Goal: Information Seeking & Learning: Learn about a topic

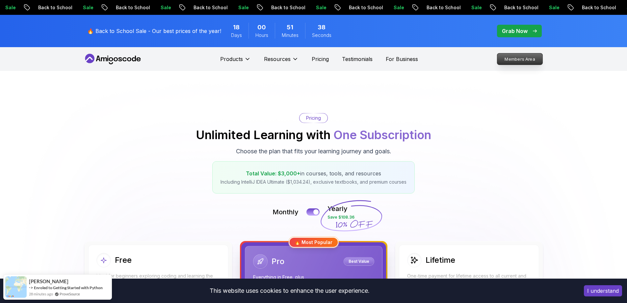
click at [516, 59] on p "Members Area" at bounding box center [519, 58] width 45 height 11
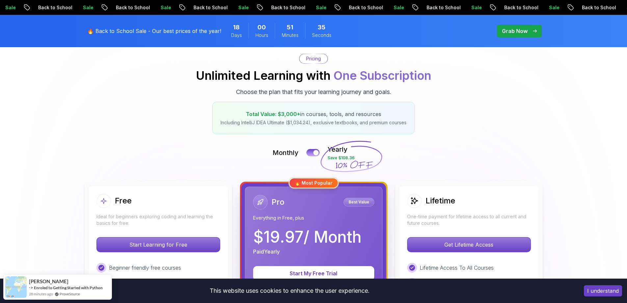
scroll to position [132, 0]
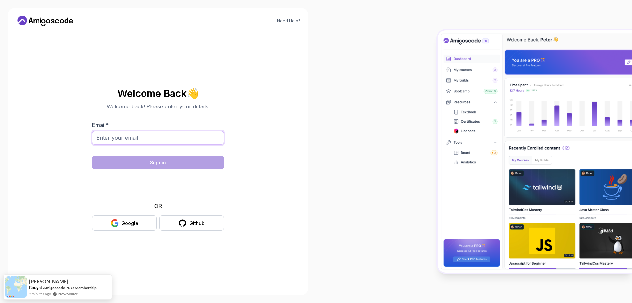
click at [168, 138] on input "Email *" at bounding box center [158, 138] width 132 height 14
type input "[EMAIL_ADDRESS][DOMAIN_NAME]"
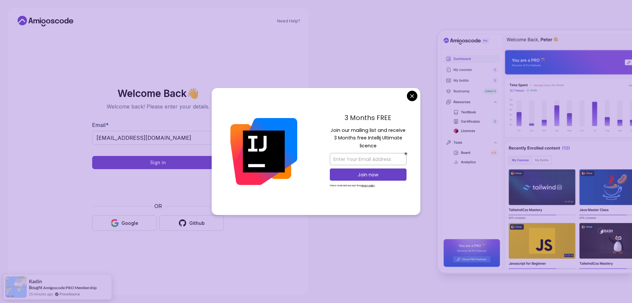
click at [411, 94] on body "Need Help? Welcome Back 👋 Welcome back! Please enter your details. Email * jlvi…" at bounding box center [316, 151] width 632 height 303
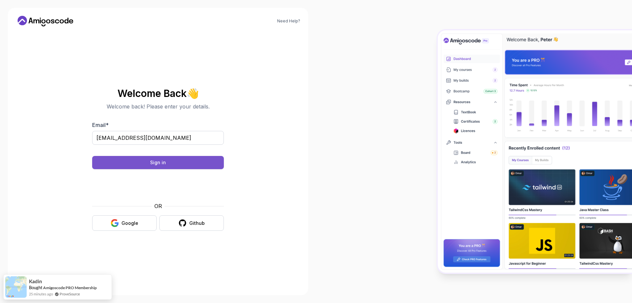
click at [156, 160] on div "Sign in" at bounding box center [158, 162] width 16 height 7
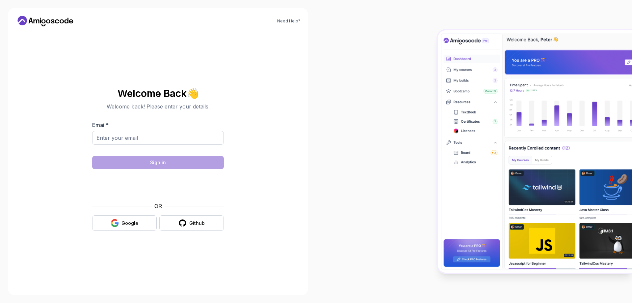
type input "[EMAIL_ADDRESS][DOMAIN_NAME]"
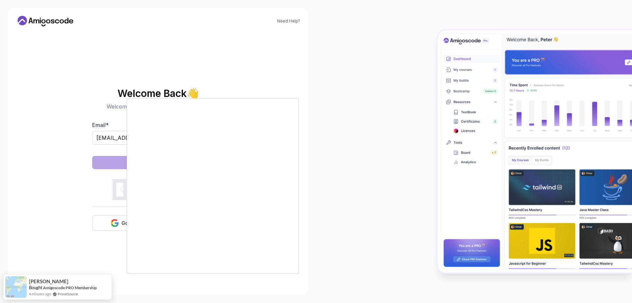
click at [412, 95] on body "Need Help? Welcome Back 👋 Welcome back! Please enter your details. Email * jlvi…" at bounding box center [316, 151] width 632 height 303
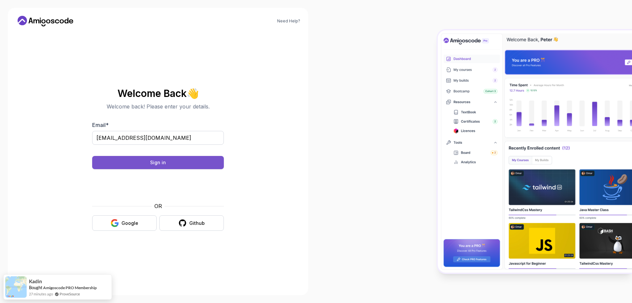
click at [163, 157] on button "Sign in" at bounding box center [158, 162] width 132 height 13
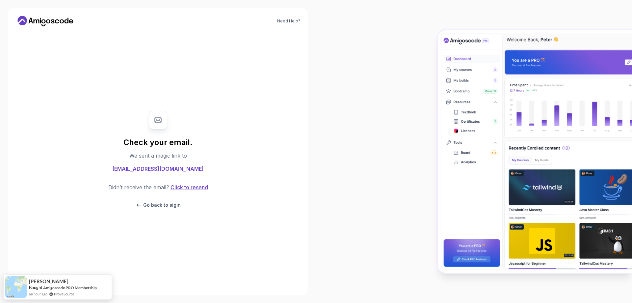
click at [196, 185] on button "Click to resend" at bounding box center [188, 187] width 39 height 8
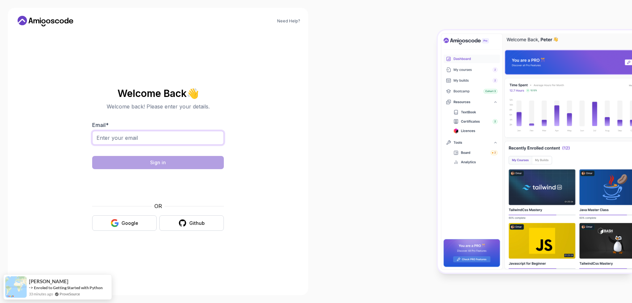
drag, startPoint x: 125, startPoint y: 133, endPoint x: 126, endPoint y: 137, distance: 4.6
click at [125, 141] on input "Email *" at bounding box center [158, 138] width 132 height 14
type input "[EMAIL_ADDRESS][DOMAIN_NAME]"
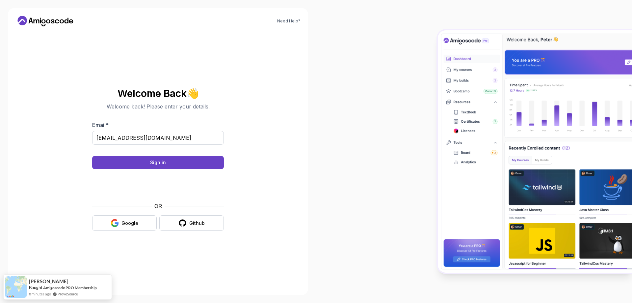
click at [413, 94] on body "Need Help? Welcome Back 👋 Welcome back! Please enter your details. Email * jlvi…" at bounding box center [316, 151] width 632 height 303
click at [170, 162] on button "Sign in" at bounding box center [158, 162] width 132 height 13
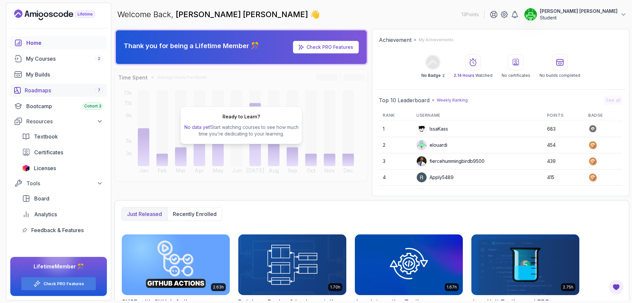
click at [57, 88] on div "Roadmaps 7" at bounding box center [64, 90] width 78 height 8
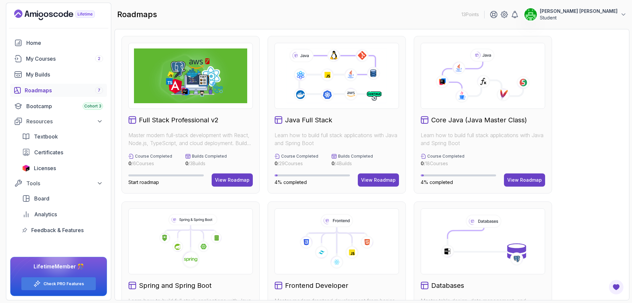
click at [473, 121] on h2 "Core Java (Java Master Class)" at bounding box center [479, 119] width 96 height 9
click at [528, 184] on button "View Roadmap" at bounding box center [524, 179] width 41 height 13
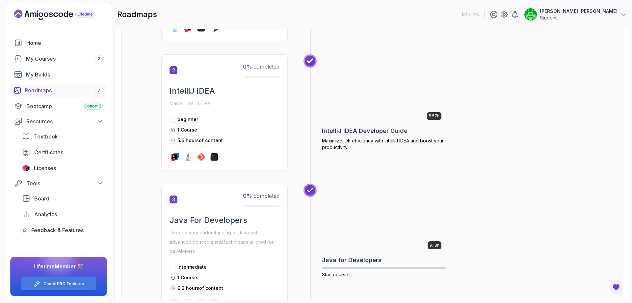
scroll to position [165, 0]
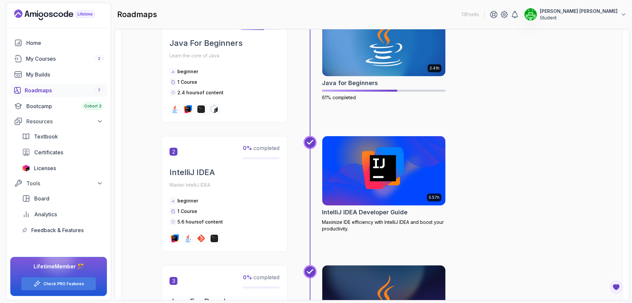
click at [226, 201] on div "beginner" at bounding box center [225, 200] width 110 height 7
click at [187, 239] on img at bounding box center [188, 238] width 8 height 8
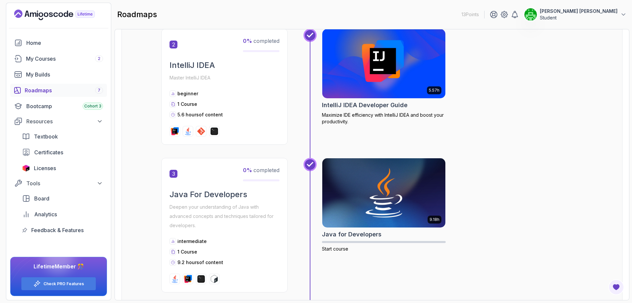
scroll to position [329, 0]
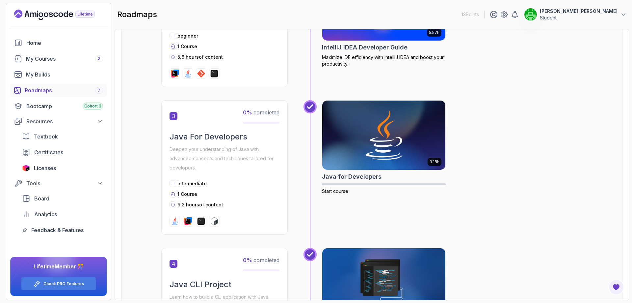
click at [215, 74] on img at bounding box center [214, 73] width 8 height 8
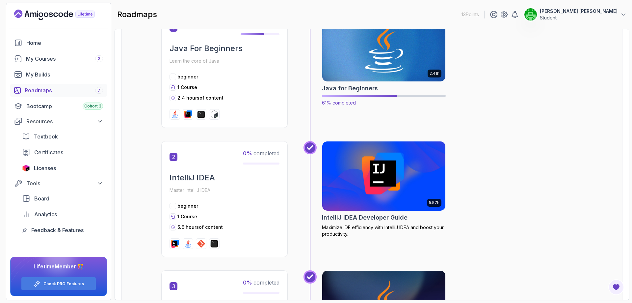
scroll to position [165, 0]
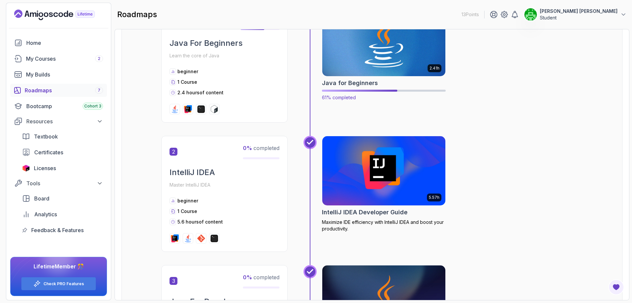
click at [389, 62] on img at bounding box center [383, 41] width 129 height 72
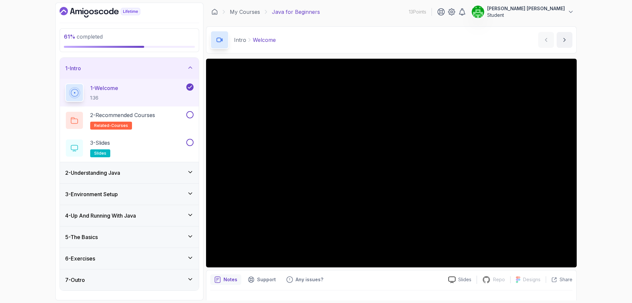
click at [608, 201] on div "61 % completed 1 - Intro 1 - Welcome 1:36 2 - Recommended Courses related-cours…" at bounding box center [316, 151] width 632 height 303
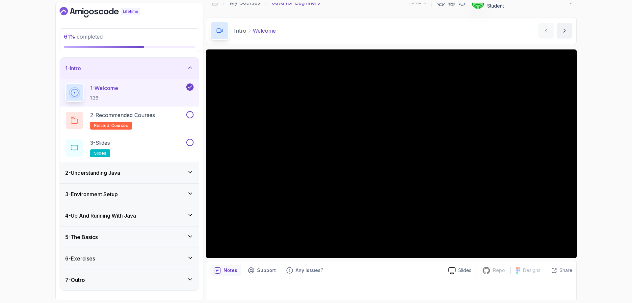
scroll to position [13, 0]
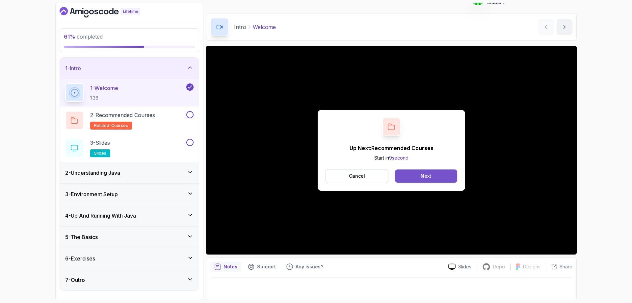
click at [430, 178] on div "Next" at bounding box center [426, 176] width 11 height 7
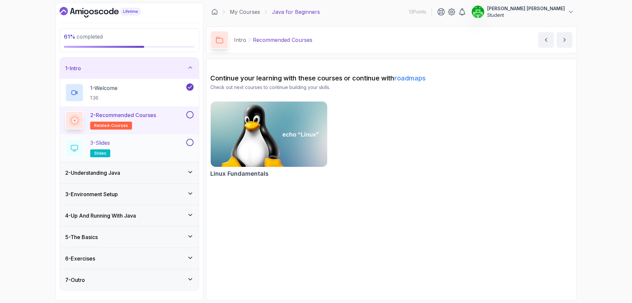
click at [189, 144] on button at bounding box center [189, 142] width 7 height 7
click at [151, 149] on div "3 - Slides slides" at bounding box center [125, 148] width 120 height 18
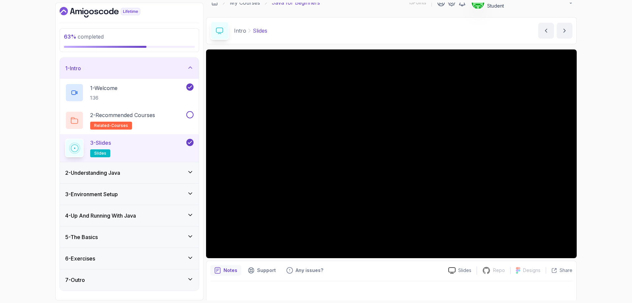
scroll to position [13, 0]
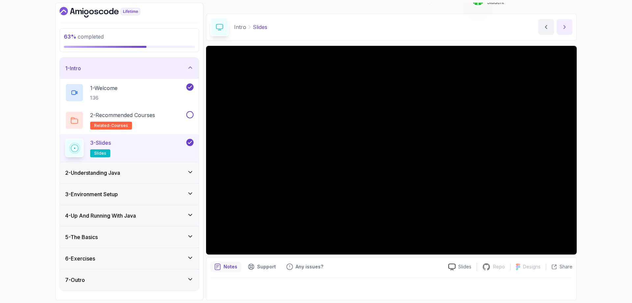
click at [566, 27] on icon "next content" at bounding box center [564, 27] width 7 height 7
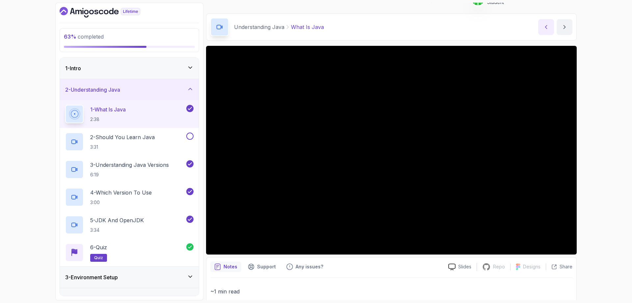
click at [548, 23] on button "previous content" at bounding box center [546, 27] width 16 height 16
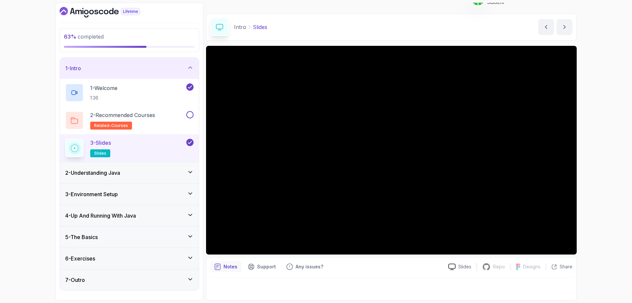
click at [154, 176] on div "2 - Understanding Java" at bounding box center [129, 173] width 128 height 8
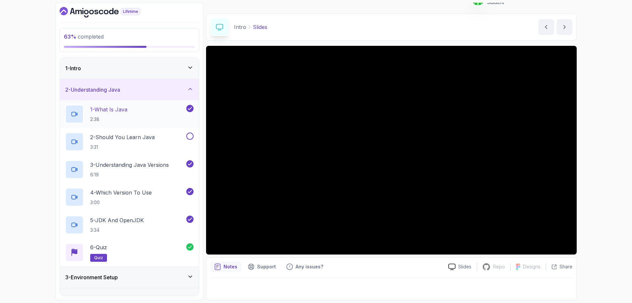
click at [156, 116] on div "1 - What Is Java 2:38" at bounding box center [125, 114] width 120 height 18
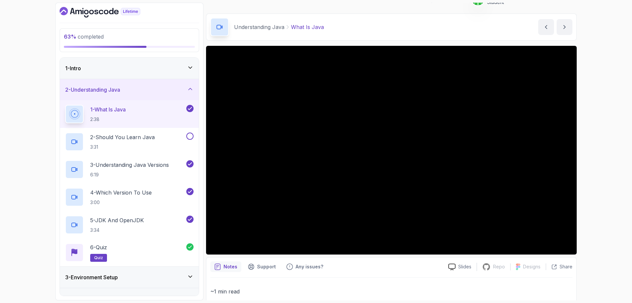
click at [185, 66] on div "1 - Intro" at bounding box center [129, 68] width 128 height 8
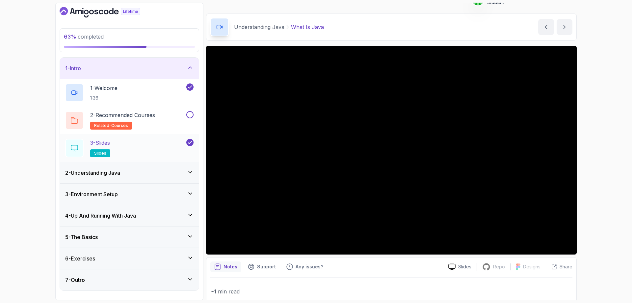
click at [167, 146] on div "3 - Slides slides" at bounding box center [125, 148] width 120 height 18
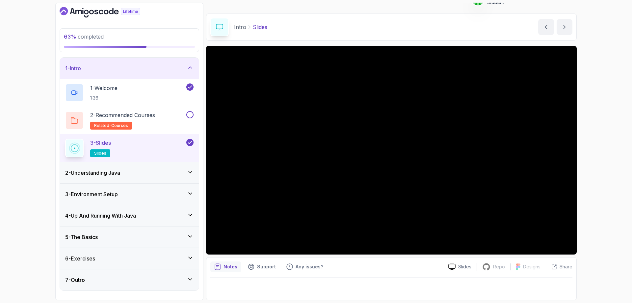
click at [132, 168] on div "2 - Understanding Java" at bounding box center [129, 172] width 139 height 21
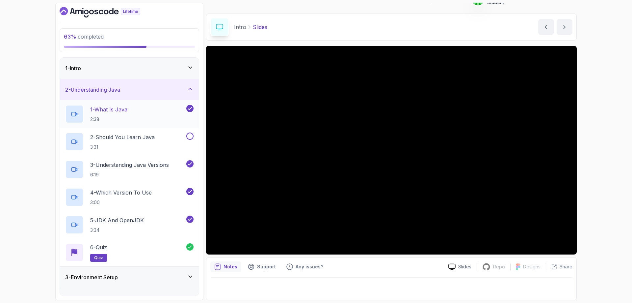
click at [145, 109] on div "1 - What Is Java 2:38" at bounding box center [125, 114] width 120 height 18
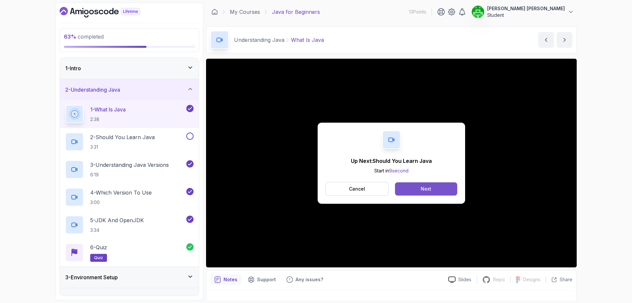
click at [424, 187] on div "Next" at bounding box center [426, 188] width 11 height 7
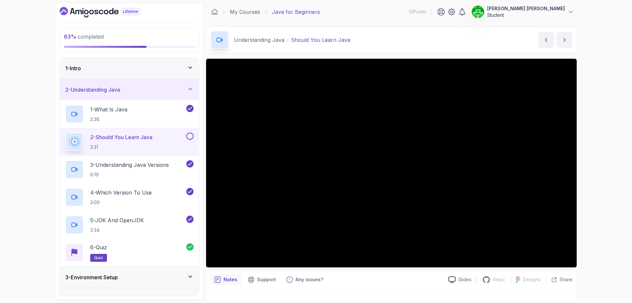
click at [619, 183] on div "63 % completed 1 - Intro 2 - Understanding Java 1 - What Is Java 2:38 2 - Shoul…" at bounding box center [316, 151] width 632 height 303
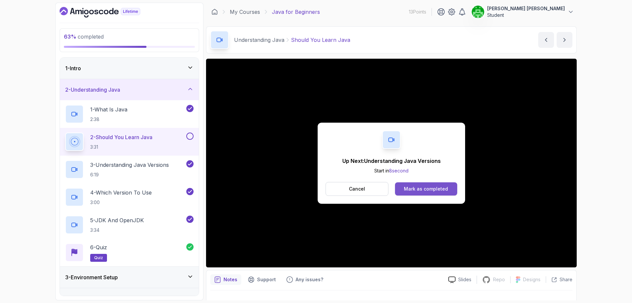
click at [407, 188] on div "Mark as completed" at bounding box center [426, 188] width 44 height 7
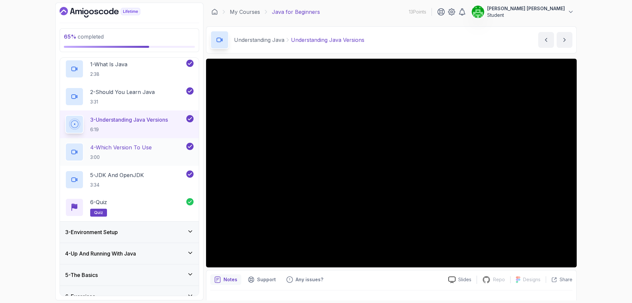
scroll to position [78, 0]
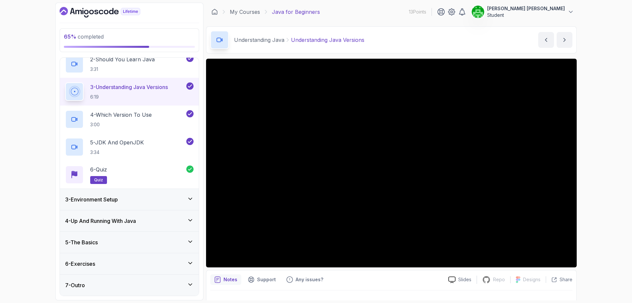
click at [186, 239] on div "5 - The Basics" at bounding box center [129, 242] width 128 height 8
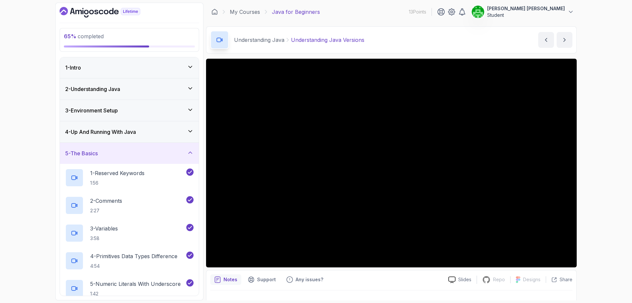
scroll to position [0, 0]
click at [182, 88] on div "2 - Understanding Java" at bounding box center [129, 89] width 128 height 8
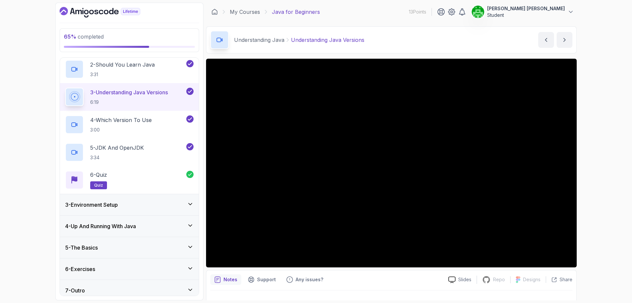
scroll to position [78, 0]
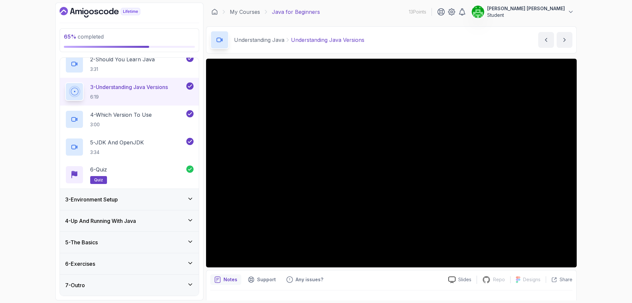
click at [188, 267] on div "6 - Exercises" at bounding box center [129, 263] width 128 height 8
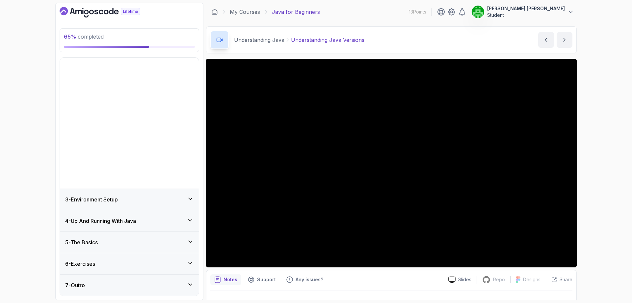
scroll to position [0, 0]
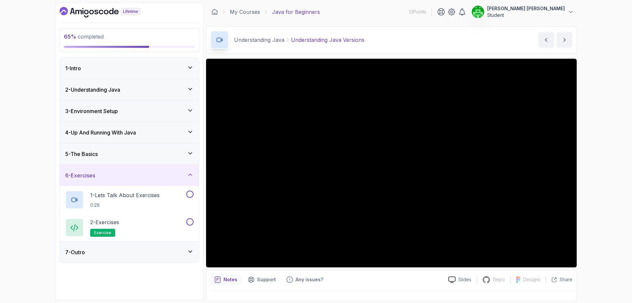
click at [186, 253] on div "7 - Outro" at bounding box center [129, 252] width 128 height 8
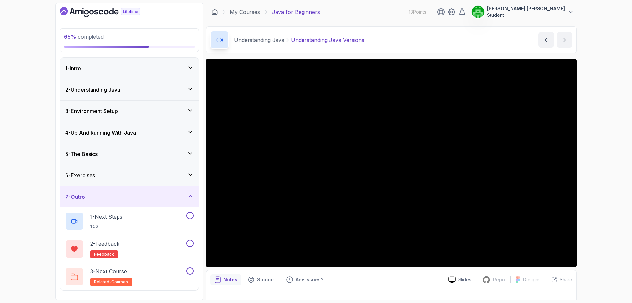
click at [183, 91] on div "2 - Understanding Java" at bounding box center [129, 90] width 128 height 8
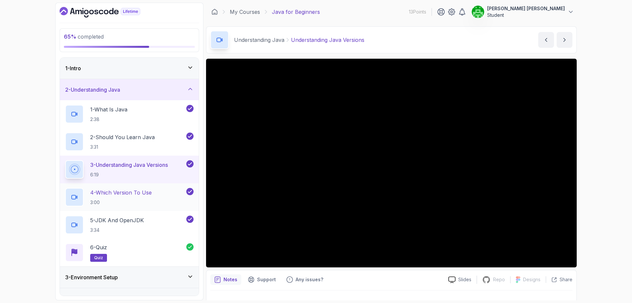
click at [137, 192] on p "4 - Which Version To Use" at bounding box center [121, 192] width 62 height 8
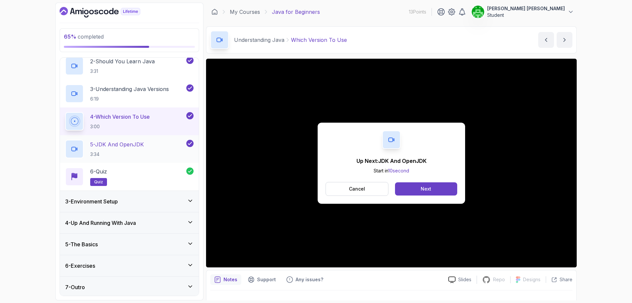
scroll to position [78, 0]
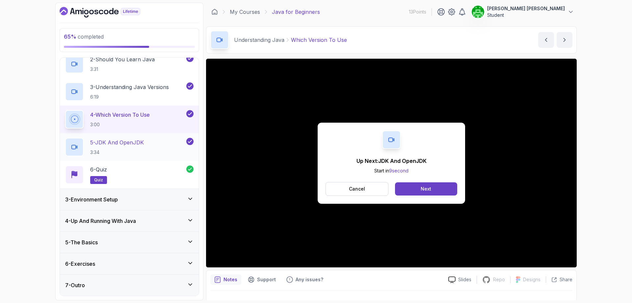
click at [142, 145] on p "5 - JDK And OpenJDK" at bounding box center [117, 142] width 54 height 8
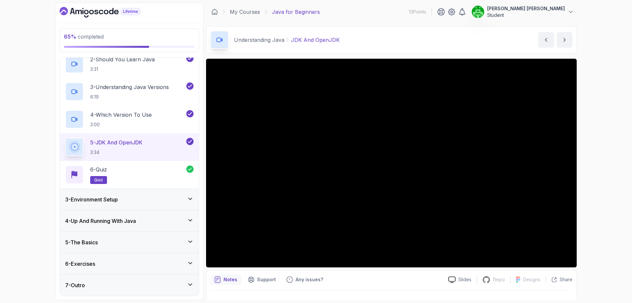
click at [65, 138] on button "5 - JDK And OpenJDK 3:34" at bounding box center [129, 147] width 128 height 18
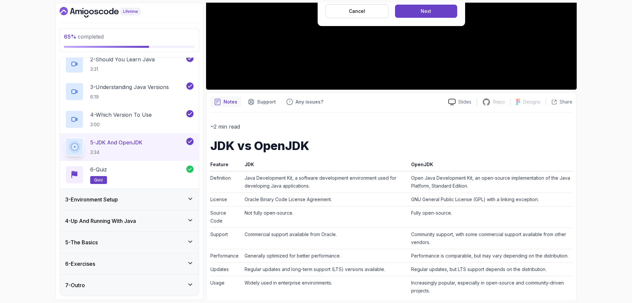
scroll to position [66, 0]
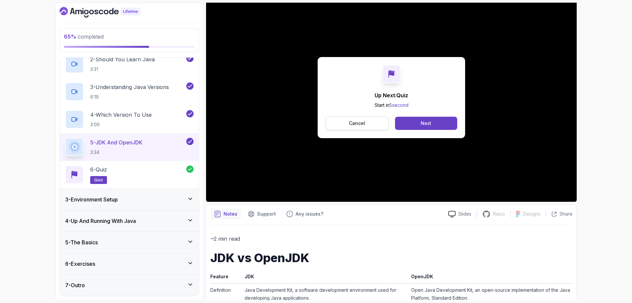
click at [354, 122] on p "Cancel" at bounding box center [357, 123] width 16 height 7
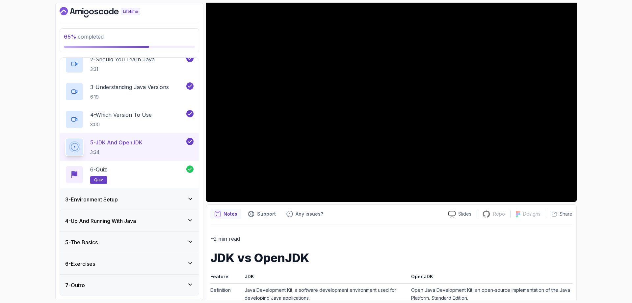
click at [149, 198] on div "3 - Environment Setup" at bounding box center [129, 199] width 128 height 8
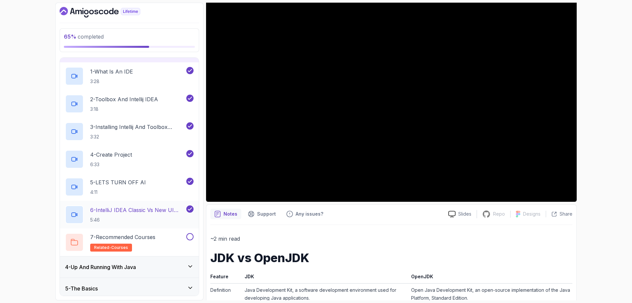
scroll to position [99, 0]
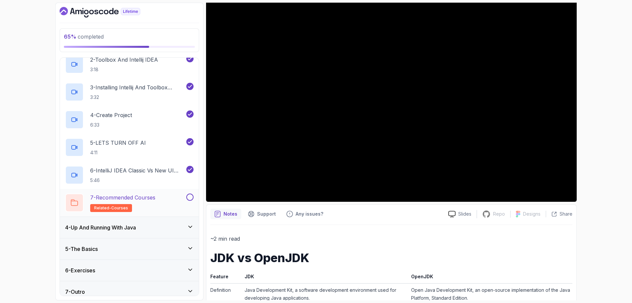
click at [142, 200] on p "7 - Recommended Courses" at bounding box center [122, 197] width 65 height 8
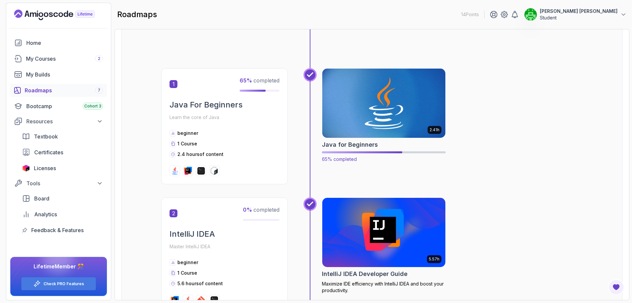
scroll to position [132, 0]
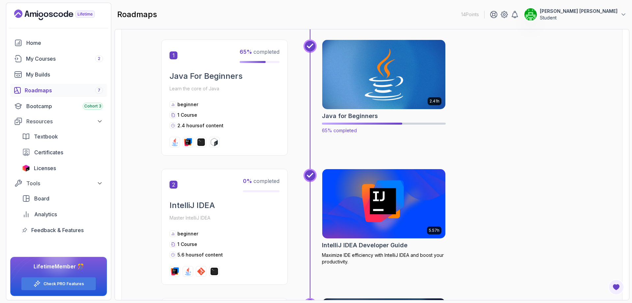
click at [400, 75] on img at bounding box center [383, 74] width 129 height 72
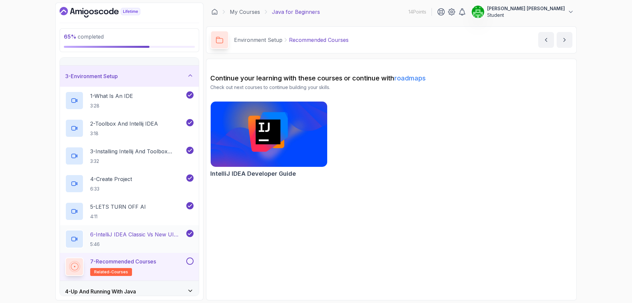
scroll to position [105, 0]
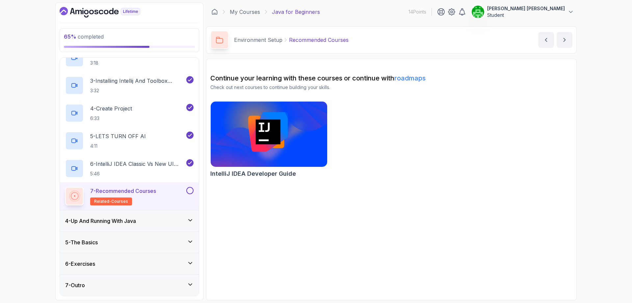
click at [148, 239] on div "5 - The Basics" at bounding box center [129, 242] width 128 height 8
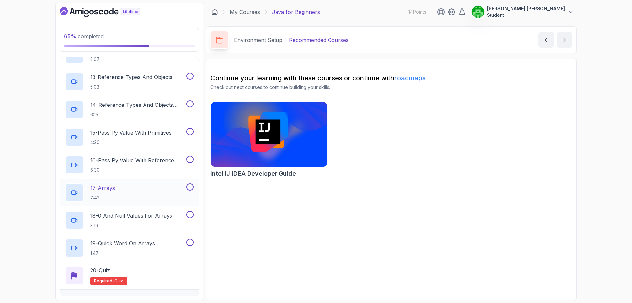
scroll to position [465, 0]
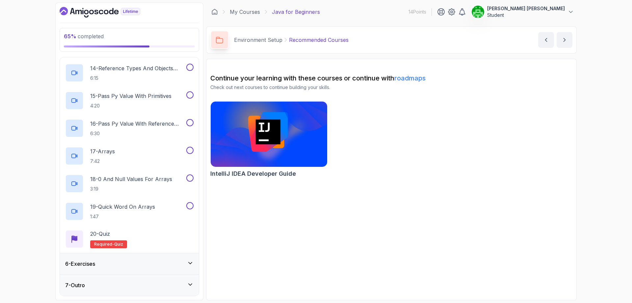
click at [177, 258] on div "6 - Exercises" at bounding box center [129, 263] width 139 height 21
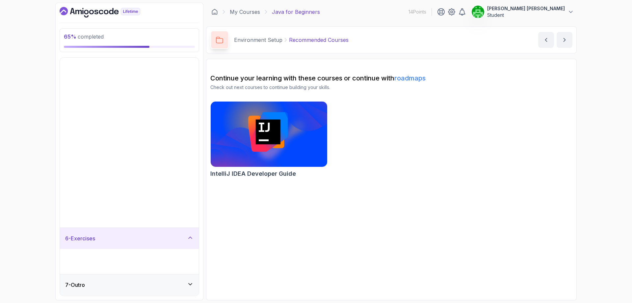
scroll to position [0, 0]
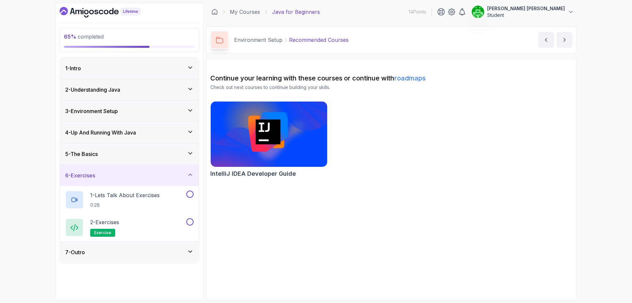
click at [162, 111] on div "3 - Environment Setup" at bounding box center [129, 111] width 128 height 8
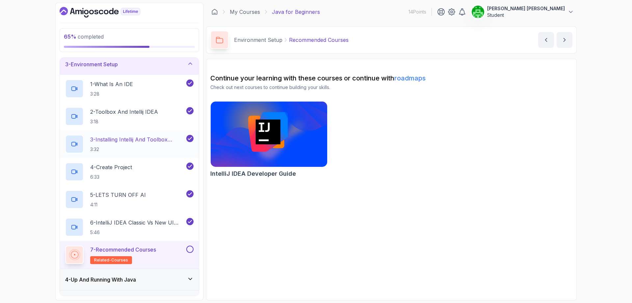
scroll to position [105, 0]
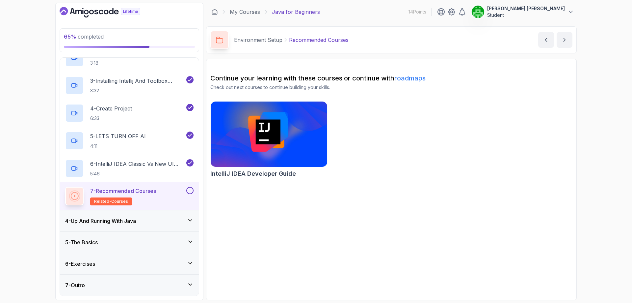
click at [157, 219] on div "4 - Up And Running With Java" at bounding box center [129, 221] width 128 height 8
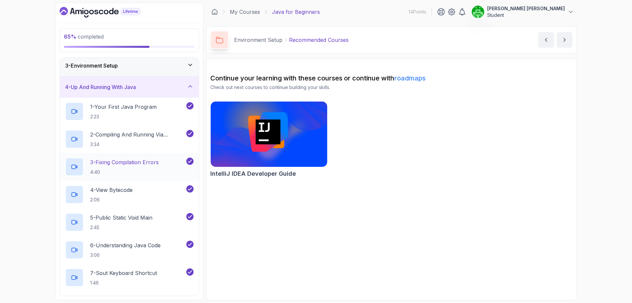
scroll to position [132, 0]
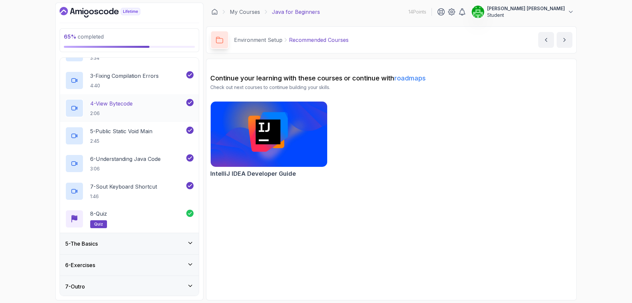
click at [169, 239] on div "5 - The Basics" at bounding box center [129, 243] width 128 height 8
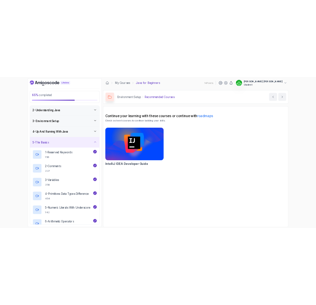
scroll to position [33, 0]
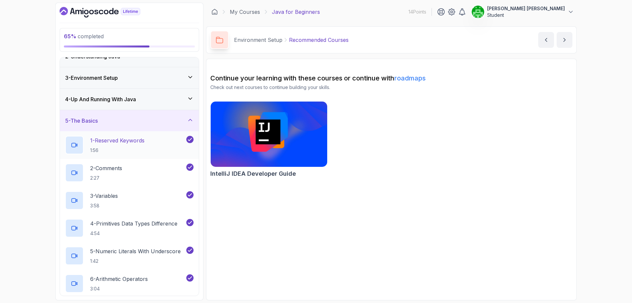
click at [140, 147] on h2 "1 - Reserved Keywords 1:56" at bounding box center [117, 144] width 54 height 17
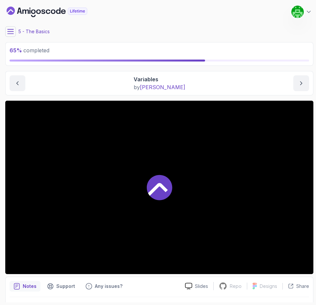
click at [208, 214] on div at bounding box center [159, 187] width 308 height 173
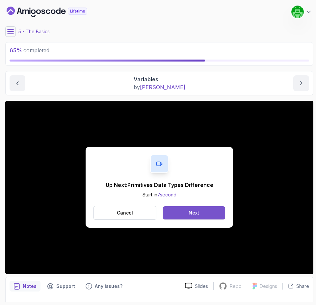
click at [195, 213] on div "Next" at bounding box center [194, 213] width 11 height 7
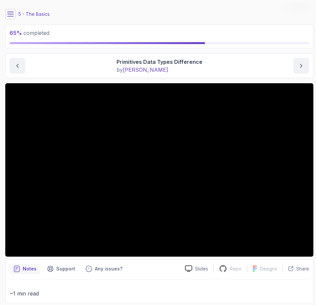
scroll to position [33, 0]
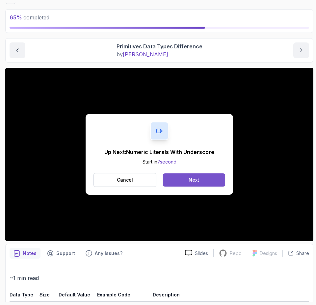
click at [200, 182] on button "Next" at bounding box center [194, 179] width 62 height 13
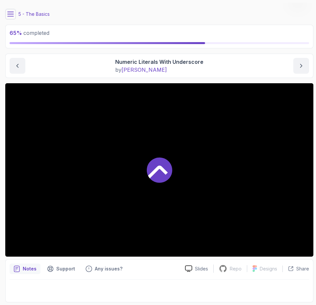
scroll to position [17, 0]
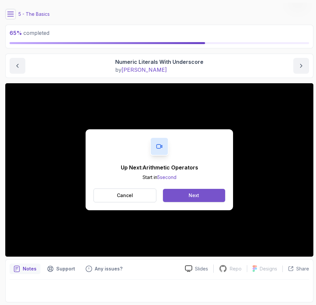
click at [193, 198] on div "Next" at bounding box center [194, 195] width 11 height 7
click at [203, 196] on button "Next" at bounding box center [194, 195] width 62 height 13
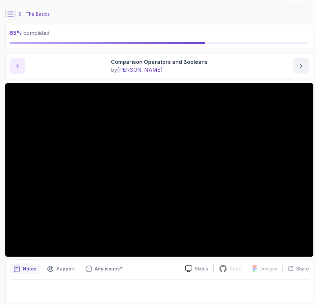
click at [17, 65] on icon "previous content" at bounding box center [17, 66] width 7 height 7
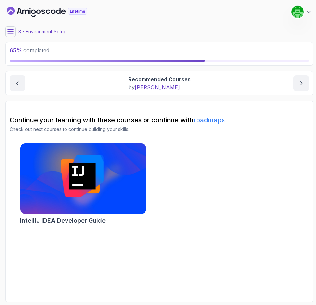
click at [12, 31] on icon at bounding box center [10, 31] width 7 height 7
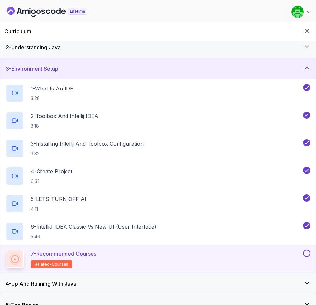
scroll to position [33, 0]
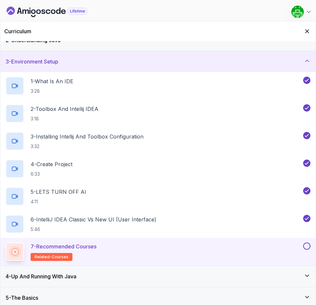
click at [285, 62] on div "3 - Environment Setup" at bounding box center [158, 62] width 305 height 8
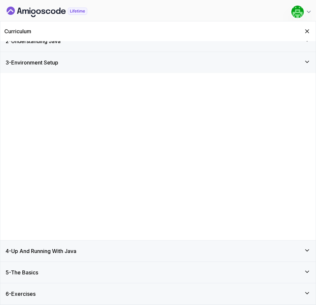
scroll to position [0, 0]
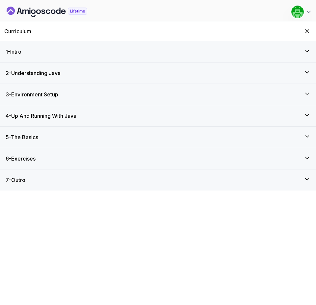
click at [57, 135] on div "5 - The Basics" at bounding box center [158, 137] width 305 height 8
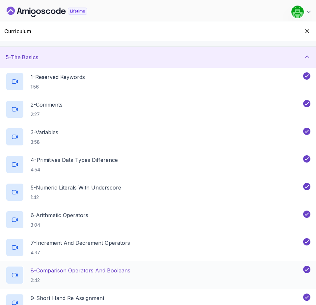
scroll to position [165, 0]
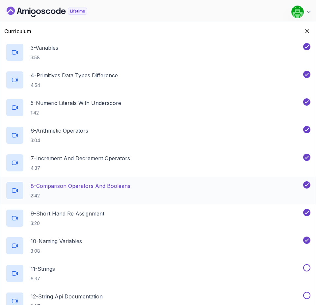
click at [87, 187] on p "8 - Comparison Operators and Booleans" at bounding box center [81, 186] width 100 height 8
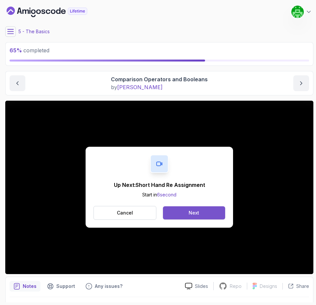
click at [199, 211] on div "Next" at bounding box center [194, 213] width 11 height 7
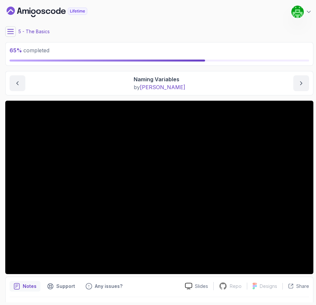
click at [9, 29] on icon at bounding box center [10, 31] width 7 height 7
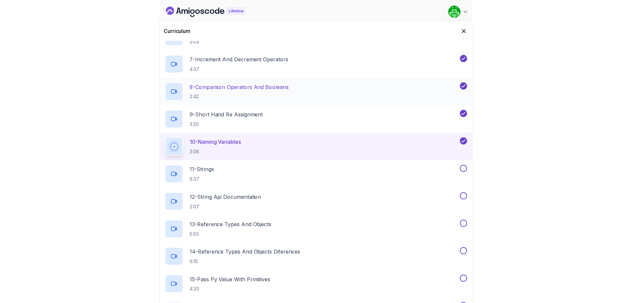
scroll to position [263, 0]
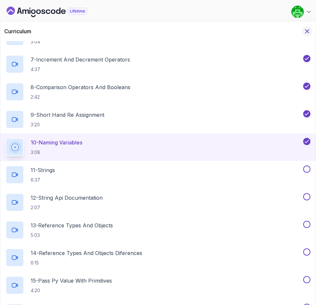
click at [307, 30] on icon "Hide Curriculum for mobile" at bounding box center [307, 31] width 7 height 7
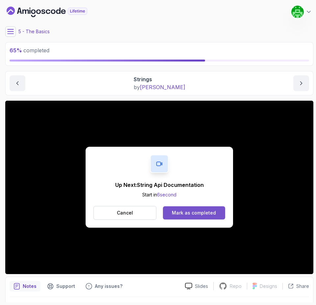
click at [186, 212] on div "Mark as completed" at bounding box center [194, 213] width 44 height 7
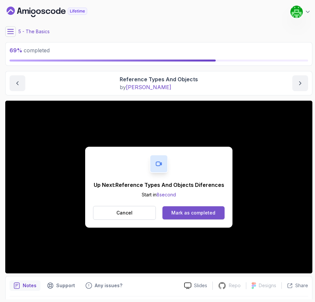
click at [204, 215] on div "Mark as completed" at bounding box center [194, 213] width 44 height 7
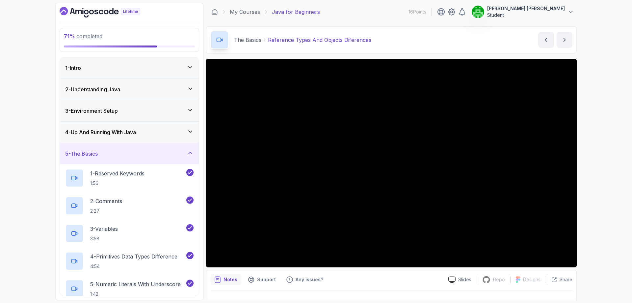
click at [240, 19] on div "My Courses Java for Beginners 16 Points JORGE LUIS VIDAL CORTES Student" at bounding box center [391, 12] width 371 height 18
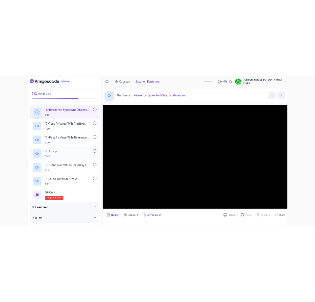
scroll to position [465, 0]
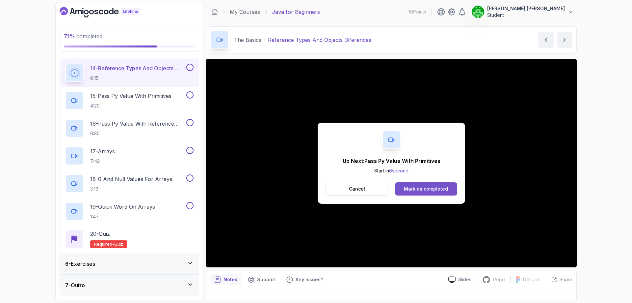
click at [316, 189] on div "Mark as completed" at bounding box center [426, 188] width 44 height 7
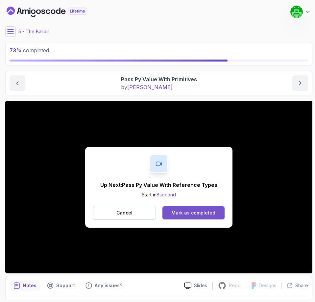
click at [207, 214] on div "Mark as completed" at bounding box center [194, 213] width 44 height 7
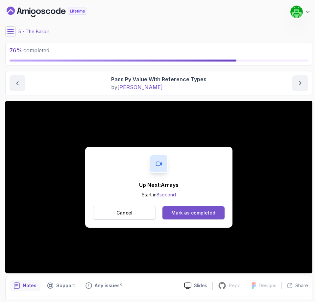
click at [195, 213] on div "Mark as completed" at bounding box center [194, 213] width 44 height 7
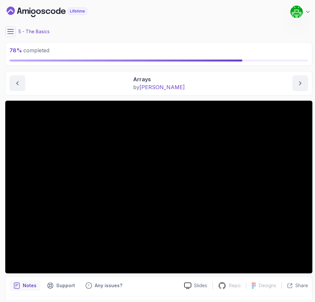
scroll to position [20, 0]
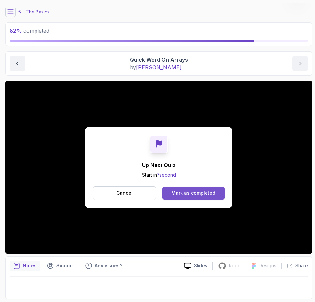
click at [186, 196] on div "Mark as completed" at bounding box center [194, 193] width 44 height 7
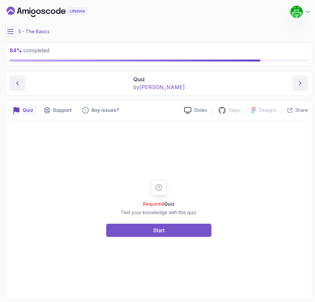
click at [156, 231] on div "Start" at bounding box center [159, 231] width 12 height 8
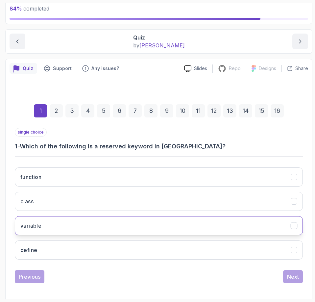
scroll to position [44, 0]
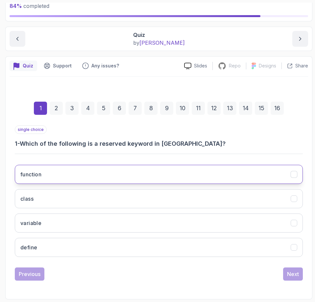
click at [296, 176] on icon "function" at bounding box center [294, 175] width 6 height 6
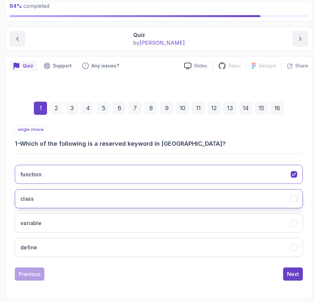
click at [295, 199] on icon "class" at bounding box center [294, 199] width 6 height 6
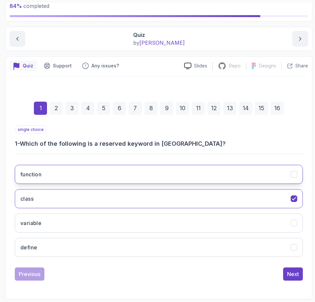
click at [296, 175] on icon "function" at bounding box center [294, 175] width 6 height 6
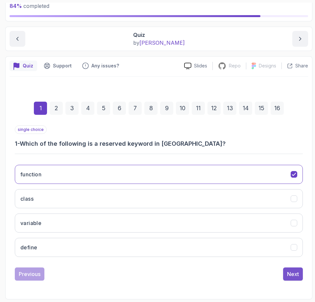
click at [291, 275] on div "Next" at bounding box center [293, 274] width 12 height 8
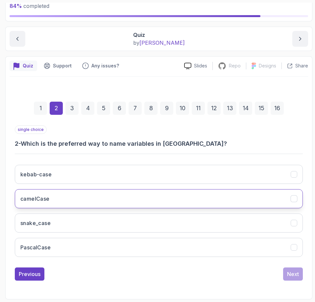
click at [42, 196] on h3 "camelCase" at bounding box center [34, 199] width 29 height 8
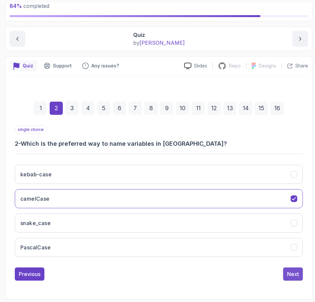
click at [292, 275] on div "Next" at bounding box center [293, 274] width 12 height 8
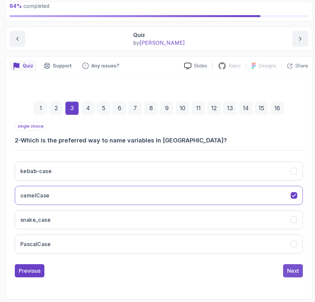
scroll to position [34, 0]
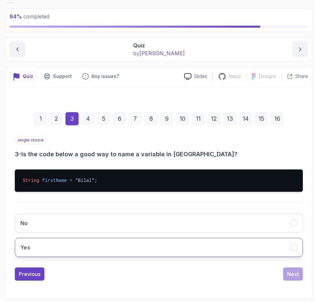
click at [78, 252] on button "Yes" at bounding box center [159, 247] width 288 height 19
click at [292, 274] on div "Next" at bounding box center [293, 274] width 12 height 8
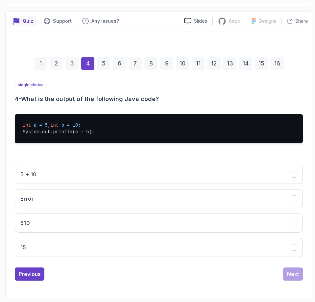
scroll to position [96, 0]
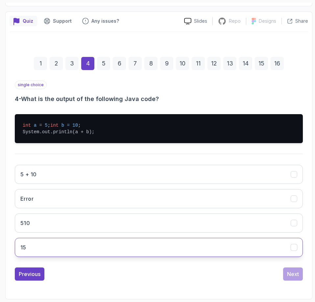
click at [32, 250] on button "15" at bounding box center [159, 247] width 288 height 19
click at [292, 274] on div "Next" at bounding box center [293, 274] width 12 height 8
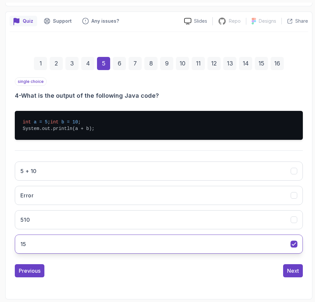
scroll to position [44, 0]
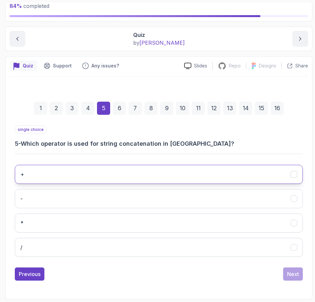
click at [54, 179] on button "+" at bounding box center [159, 174] width 288 height 19
click at [287, 277] on button "Next" at bounding box center [293, 274] width 20 height 13
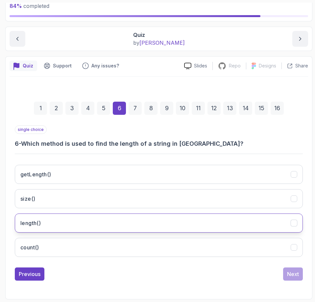
click at [55, 226] on button "length()" at bounding box center [159, 223] width 288 height 19
click at [291, 276] on div "Next" at bounding box center [293, 274] width 12 height 8
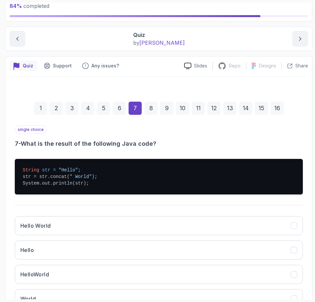
scroll to position [77, 0]
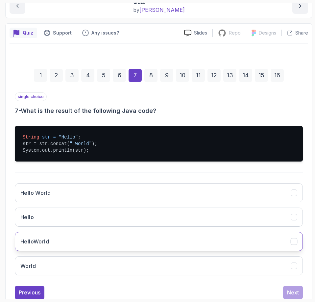
click at [42, 239] on h3 "HelloWorld" at bounding box center [34, 242] width 29 height 8
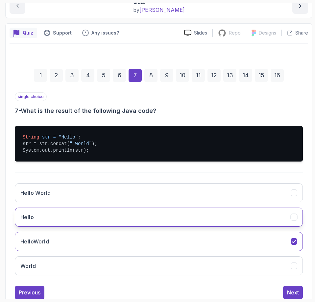
scroll to position [96, 0]
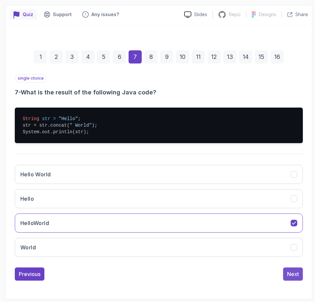
click at [292, 275] on div "Next" at bounding box center [293, 274] width 12 height 8
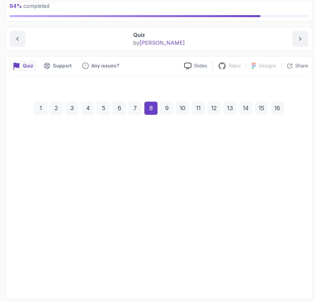
scroll to position [44, 0]
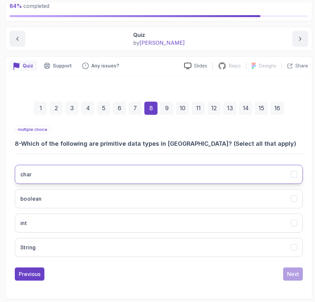
click at [297, 174] on icon "char" at bounding box center [294, 175] width 6 height 6
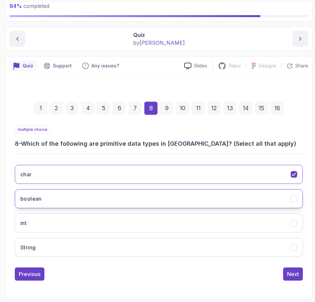
click at [295, 201] on icon "boolean" at bounding box center [294, 199] width 6 height 6
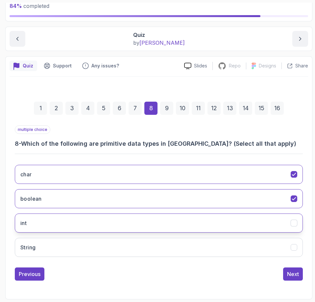
click at [296, 225] on icon "int" at bounding box center [294, 223] width 6 height 6
click at [298, 273] on div "Next" at bounding box center [293, 274] width 12 height 8
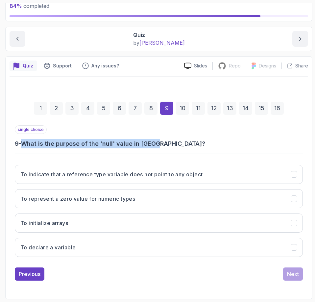
drag, startPoint x: 25, startPoint y: 143, endPoint x: 176, endPoint y: 142, distance: 151.8
click at [176, 142] on h3 "9 - What is the purpose of the 'null' value in Java?" at bounding box center [159, 143] width 288 height 9
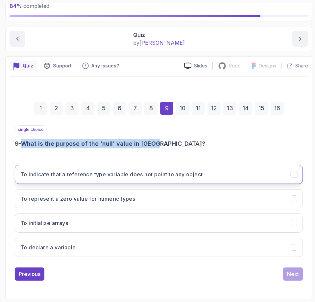
click at [295, 174] on icon "To indicate that a reference type variable does not point to any object" at bounding box center [294, 175] width 6 height 6
click at [294, 276] on div "Next" at bounding box center [293, 274] width 12 height 8
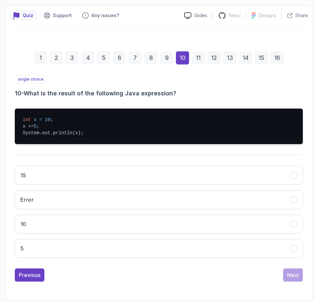
scroll to position [96, 0]
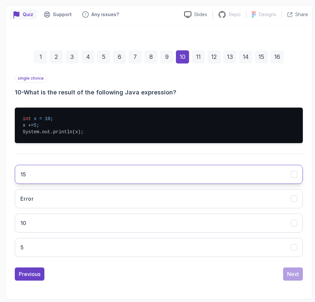
click at [45, 173] on button "15" at bounding box center [159, 174] width 288 height 19
click at [293, 275] on div "Next" at bounding box center [293, 274] width 12 height 8
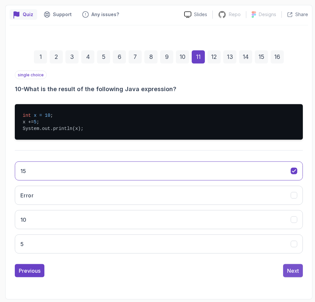
scroll to position [69, 0]
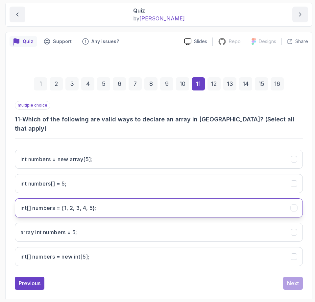
click at [295, 205] on icon "int[] numbers = {1, 2, 3, 4, 5};" at bounding box center [294, 208] width 6 height 6
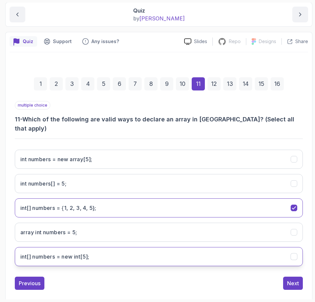
click at [292, 255] on icon "int[] numbers = new int[5];" at bounding box center [294, 256] width 4 height 3
click at [299, 277] on button "Next" at bounding box center [293, 283] width 20 height 13
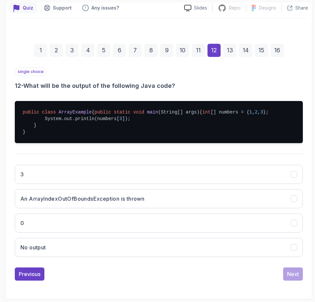
scroll to position [116, 0]
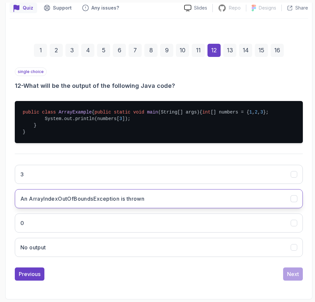
click at [150, 199] on button "An ArrayIndexOutOfBoundsException is thrown" at bounding box center [159, 198] width 288 height 19
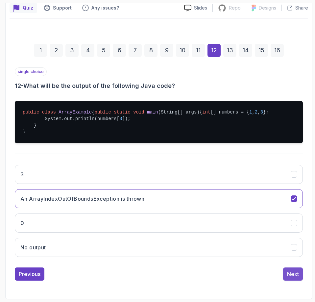
click at [292, 275] on div "Next" at bounding box center [293, 274] width 12 height 8
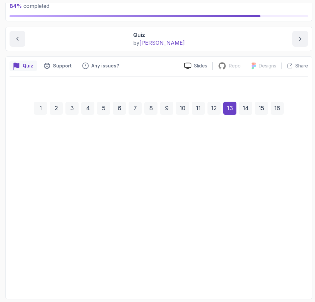
scroll to position [44, 0]
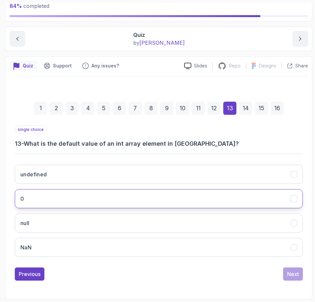
click at [248, 200] on button "0" at bounding box center [159, 198] width 288 height 19
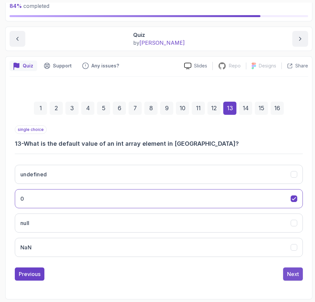
click at [294, 274] on div "Next" at bounding box center [293, 274] width 12 height 8
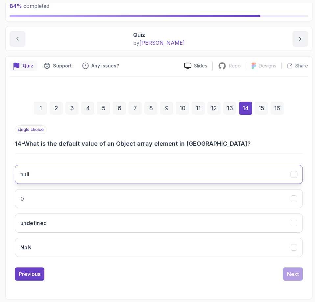
click at [273, 182] on button "null" at bounding box center [159, 174] width 288 height 19
click at [293, 273] on div "Next" at bounding box center [293, 274] width 12 height 8
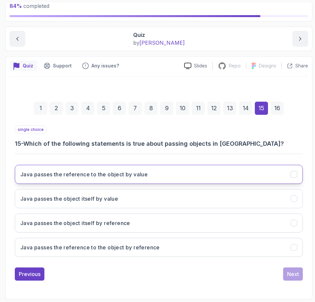
click at [297, 177] on icon "Java passes the reference to the object by value" at bounding box center [294, 175] width 6 height 6
click at [298, 278] on button "Next" at bounding box center [293, 274] width 20 height 13
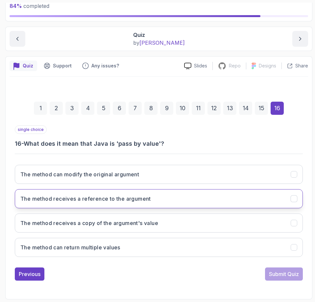
click at [213, 201] on button "The method receives a reference to the argument" at bounding box center [159, 198] width 288 height 19
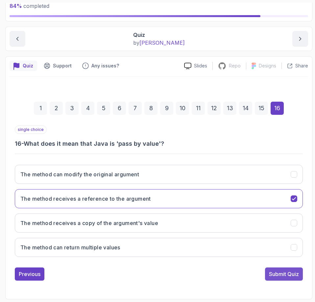
click at [280, 273] on div "Submit Quiz" at bounding box center [284, 274] width 30 height 8
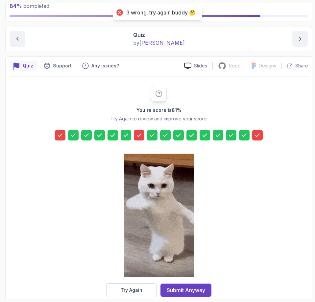
scroll to position [56, 0]
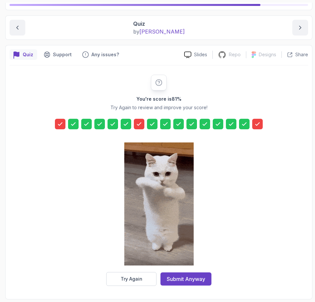
click at [138, 125] on icon at bounding box center [139, 124] width 4 height 3
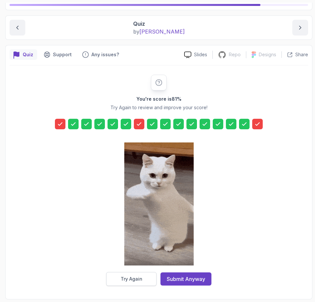
click at [132, 278] on div "Try Again" at bounding box center [132, 279] width 22 height 7
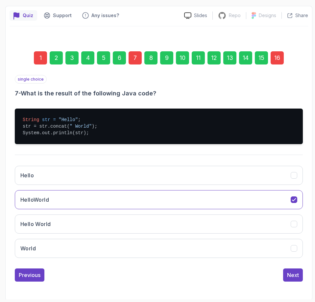
scroll to position [96, 0]
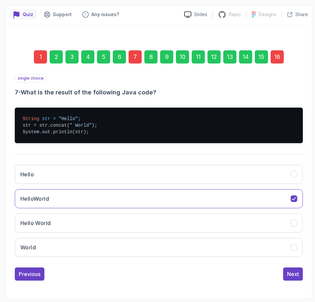
click at [43, 55] on div "1" at bounding box center [40, 56] width 13 height 13
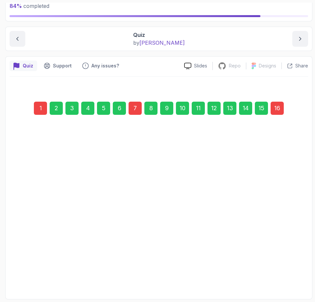
scroll to position [44, 0]
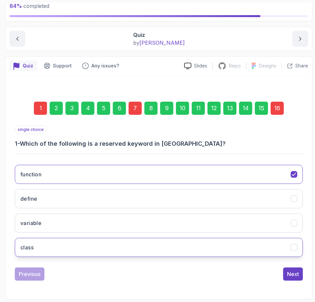
click at [64, 249] on button "class" at bounding box center [159, 247] width 288 height 19
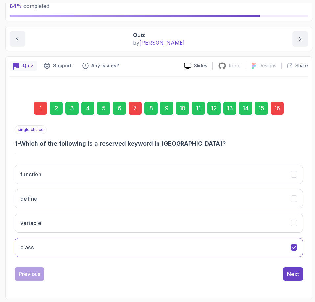
click at [137, 110] on div "7" at bounding box center [135, 108] width 13 height 13
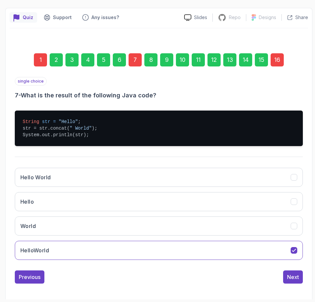
scroll to position [96, 0]
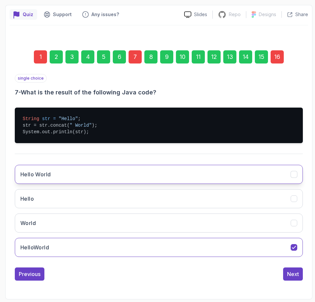
click at [62, 171] on button "Hello World" at bounding box center [159, 174] width 288 height 19
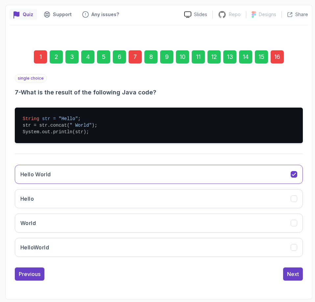
click at [276, 59] on div "16" at bounding box center [277, 56] width 13 height 13
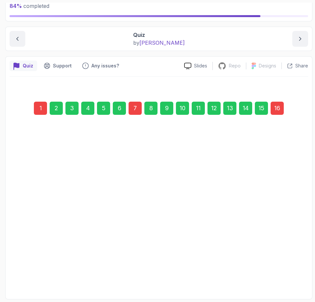
scroll to position [44, 0]
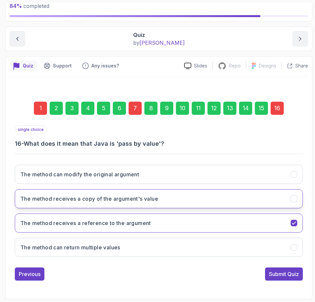
click at [294, 200] on icon "The method receives a copy of the argument's value" at bounding box center [294, 199] width 4 height 3
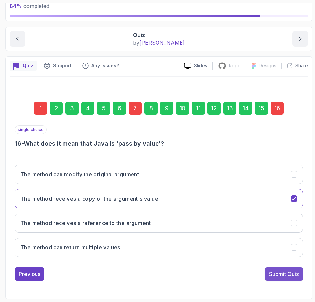
click at [284, 276] on div "Submit Quiz" at bounding box center [284, 274] width 30 height 8
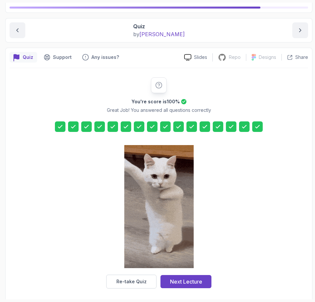
scroll to position [56, 0]
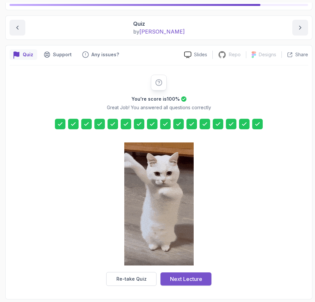
click at [187, 280] on div "Next Lecture" at bounding box center [186, 279] width 32 height 8
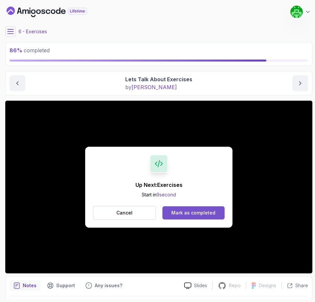
click at [206, 210] on div "Mark as completed" at bounding box center [194, 213] width 44 height 7
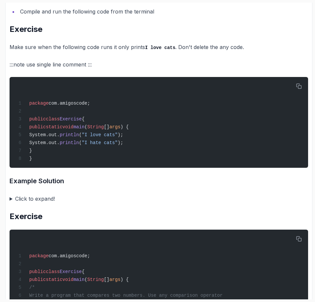
scroll to position [428, 0]
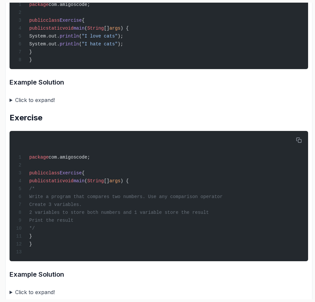
click at [11, 105] on summary "Click to expand!" at bounding box center [159, 99] width 299 height 9
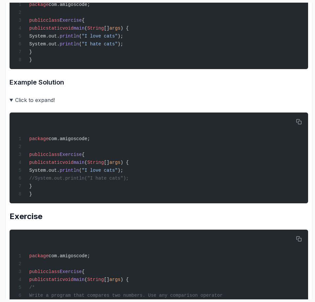
click at [11, 105] on summary "Click to expand!" at bounding box center [159, 99] width 299 height 9
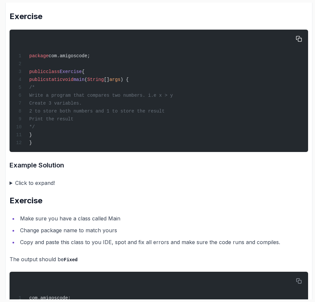
scroll to position [1251, 0]
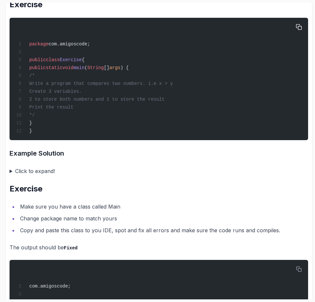
drag, startPoint x: 168, startPoint y: 103, endPoint x: 176, endPoint y: 103, distance: 8.2
click at [173, 86] on span "Write a program that compares two numbers. i.e x > y" at bounding box center [101, 83] width 144 height 5
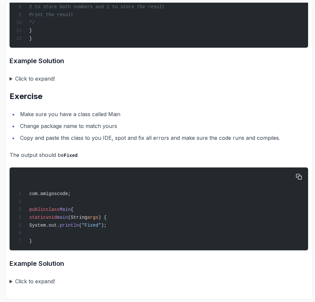
scroll to position [1368, 0]
click at [10, 282] on summary "Click to expand!" at bounding box center [159, 281] width 299 height 9
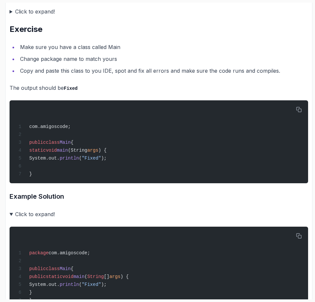
scroll to position [1361, 0]
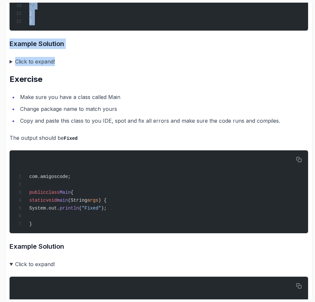
drag, startPoint x: 11, startPoint y: 57, endPoint x: 168, endPoint y: 77, distance: 157.7
copy div "Exercises Get familiar with IntelliJ and Make sure Java 17 or later is installe…"
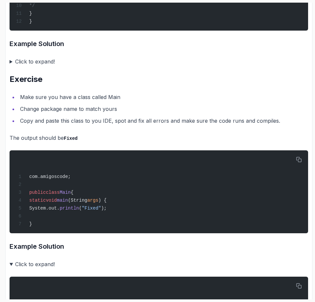
click at [173, 125] on li "Copy and paste this class to you IDE, spot and fix all errors and make sure the…" at bounding box center [163, 120] width 290 height 9
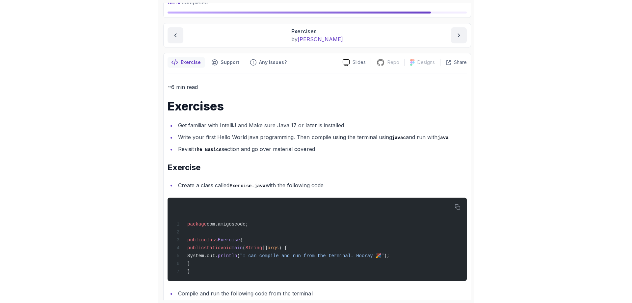
scroll to position [0, 0]
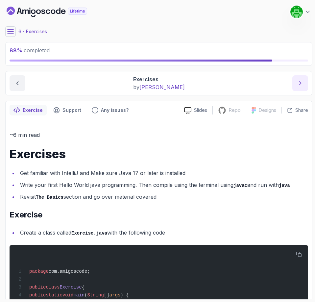
click at [303, 81] on icon "next content" at bounding box center [300, 83] width 7 height 7
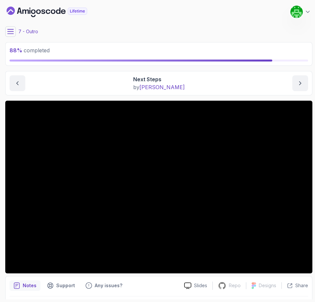
click at [248, 29] on div "7 - Outro" at bounding box center [158, 31] width 307 height 11
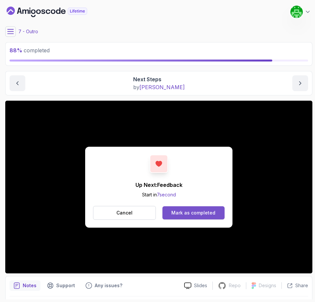
click at [197, 212] on div "Mark as completed" at bounding box center [194, 213] width 44 height 7
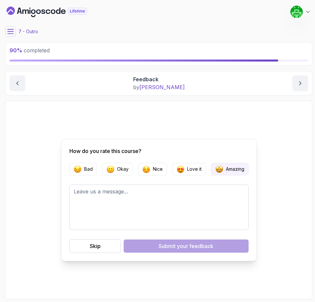
click at [231, 167] on p "Amazing" at bounding box center [235, 169] width 18 height 7
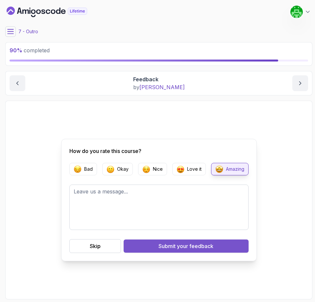
click at [180, 246] on span "your feedback" at bounding box center [195, 246] width 37 height 8
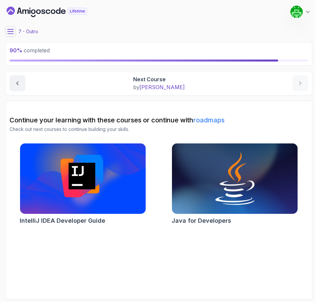
click at [212, 185] on img at bounding box center [235, 179] width 132 height 74
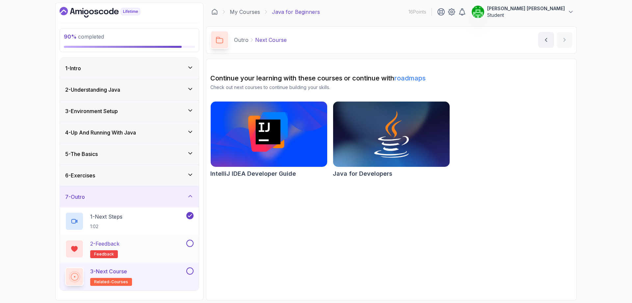
click at [187, 244] on button at bounding box center [189, 242] width 7 height 7
click at [189, 272] on button at bounding box center [189, 270] width 7 height 7
click at [185, 69] on div "1 - Intro" at bounding box center [129, 68] width 128 height 8
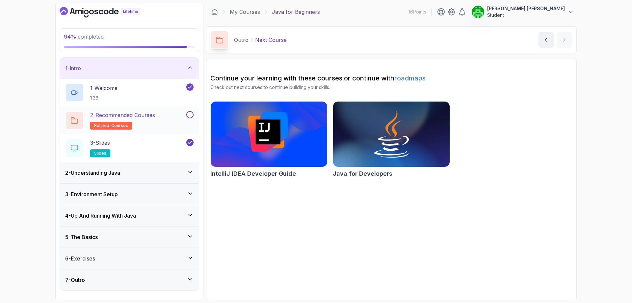
click at [189, 115] on button at bounding box center [189, 114] width 7 height 7
click at [187, 175] on icon at bounding box center [190, 172] width 7 height 7
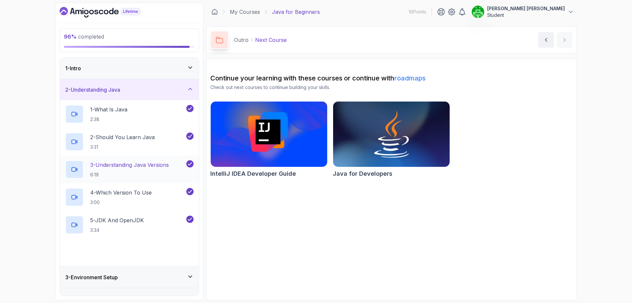
scroll to position [78, 0]
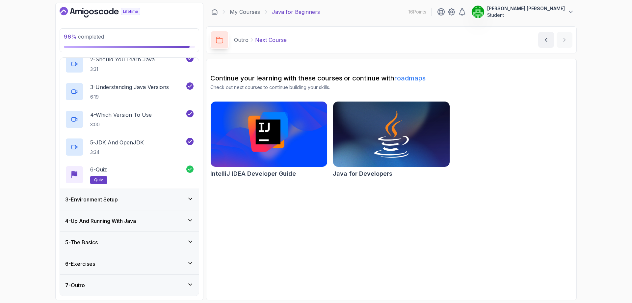
click at [186, 199] on div "3 - Environment Setup" at bounding box center [129, 199] width 128 height 8
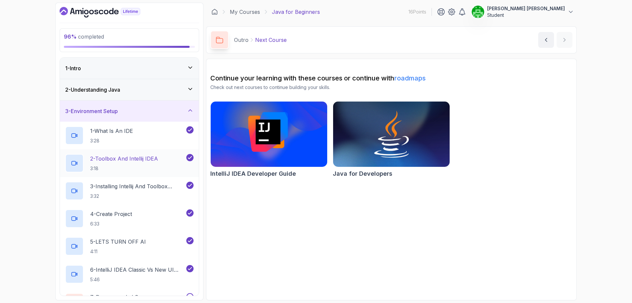
scroll to position [105, 0]
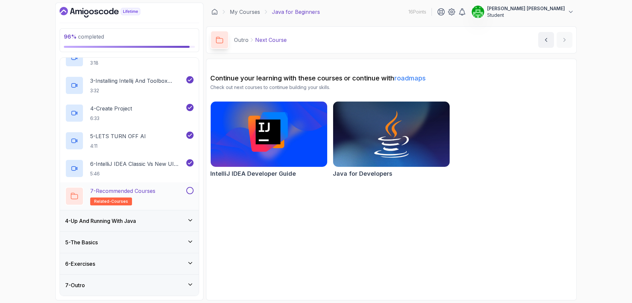
click at [190, 192] on button at bounding box center [189, 190] width 7 height 7
click at [191, 217] on icon at bounding box center [190, 220] width 7 height 7
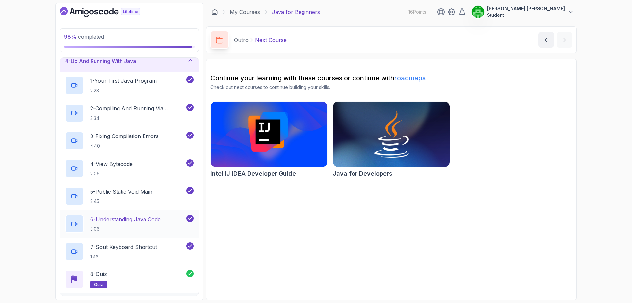
scroll to position [0, 0]
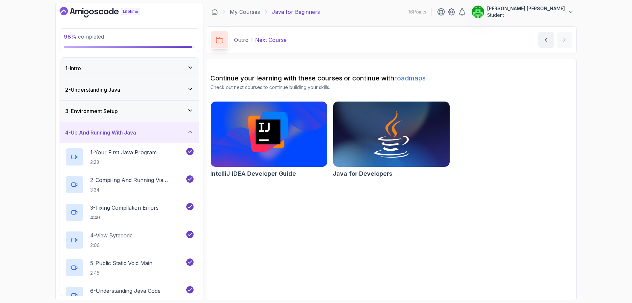
click at [187, 62] on div "1 - Intro" at bounding box center [129, 68] width 139 height 21
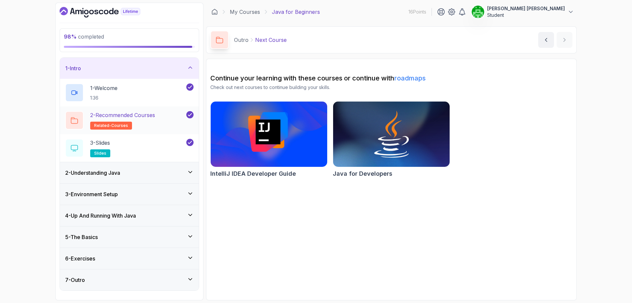
click at [192, 115] on icon at bounding box center [190, 114] width 6 height 7
click at [168, 172] on div "2 - Understanding Java" at bounding box center [129, 173] width 128 height 8
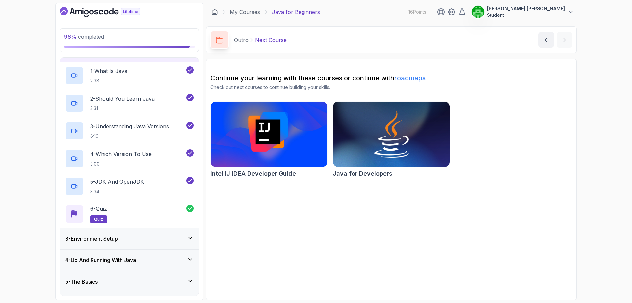
scroll to position [78, 0]
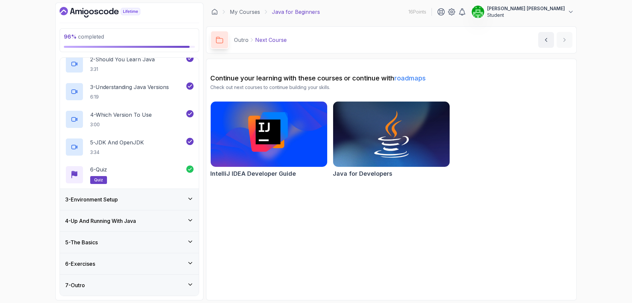
click at [167, 199] on div "3 - Environment Setup" at bounding box center [129, 199] width 128 height 8
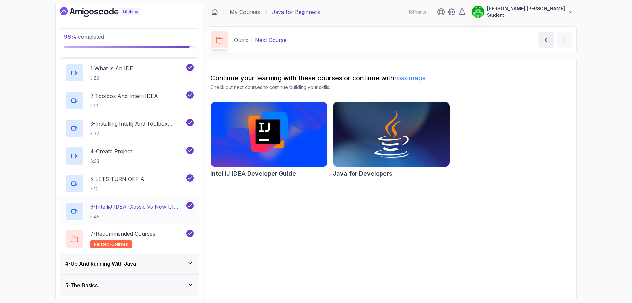
scroll to position [105, 0]
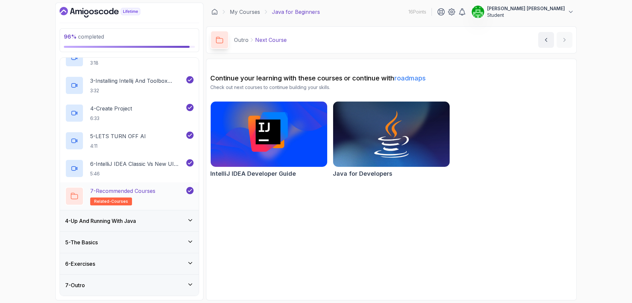
click at [191, 190] on icon at bounding box center [190, 190] width 6 height 7
click at [152, 221] on div "4 - Up And Running With Java" at bounding box center [129, 221] width 128 height 8
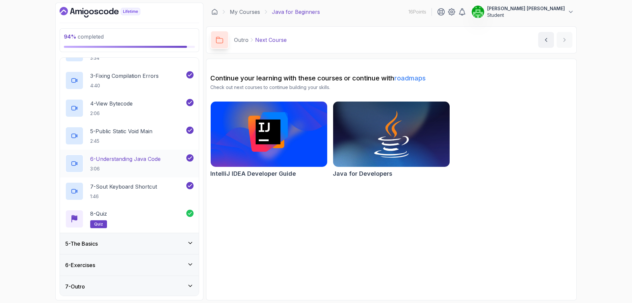
scroll to position [133, 0]
drag, startPoint x: 185, startPoint y: 234, endPoint x: 186, endPoint y: 238, distance: 3.5
click at [185, 237] on div "5 - The Basics" at bounding box center [129, 241] width 139 height 21
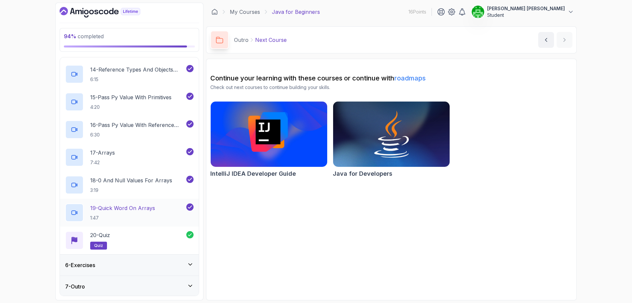
scroll to position [465, 0]
click at [171, 261] on div "6 - Exercises" at bounding box center [129, 263] width 128 height 8
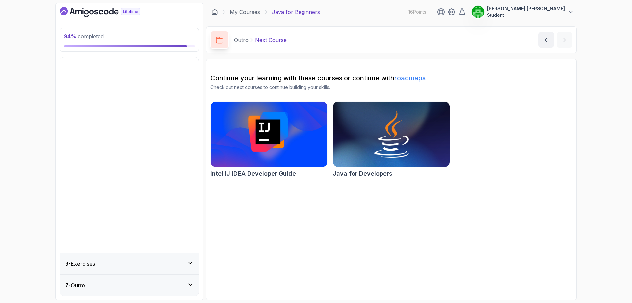
scroll to position [0, 0]
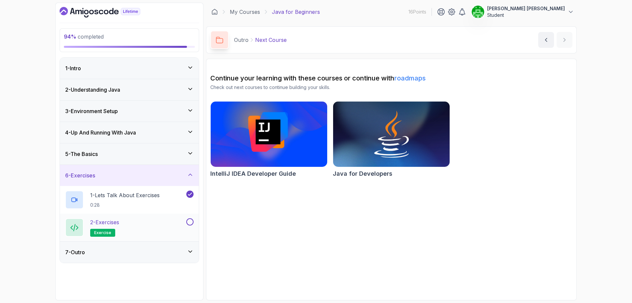
click at [130, 224] on div "2 - Exercises exercise" at bounding box center [125, 227] width 120 height 18
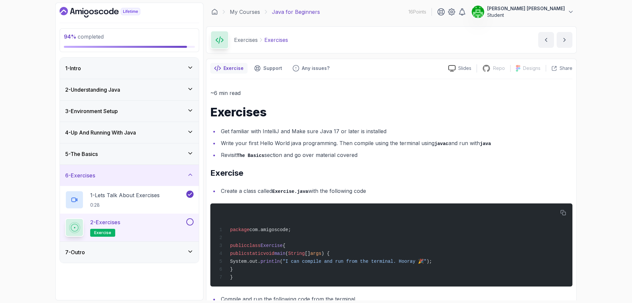
click at [188, 223] on button at bounding box center [189, 221] width 7 height 7
click at [165, 248] on div "7 - Outro" at bounding box center [129, 252] width 128 height 8
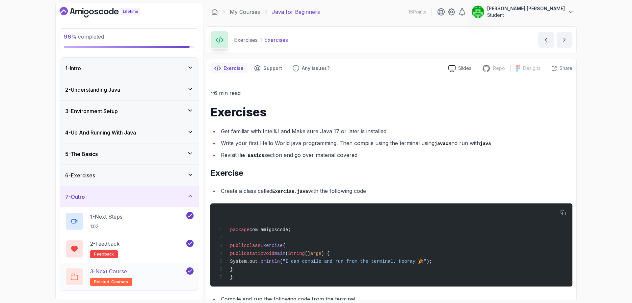
click at [120, 270] on p "3 - Next Course" at bounding box center [108, 271] width 37 height 8
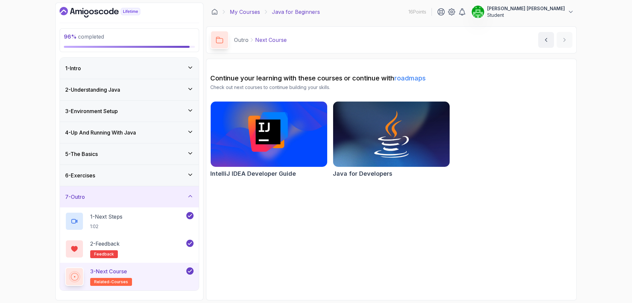
click at [251, 12] on link "My Courses" at bounding box center [245, 12] width 30 height 8
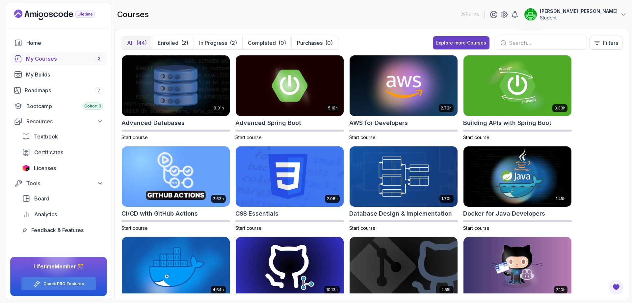
click at [48, 58] on div "My Courses 2" at bounding box center [64, 59] width 77 height 8
click at [67, 87] on div "Roadmaps 7" at bounding box center [64, 90] width 78 height 8
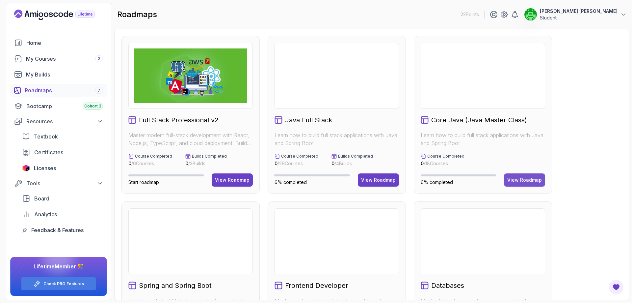
click at [316, 149] on div "Core Java (Java Master Class) Learn how to build full stack applications with J…" at bounding box center [483, 114] width 138 height 157
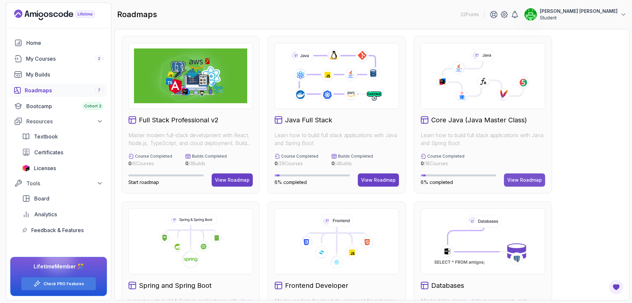
click at [316, 175] on button "View Roadmap" at bounding box center [524, 179] width 41 height 13
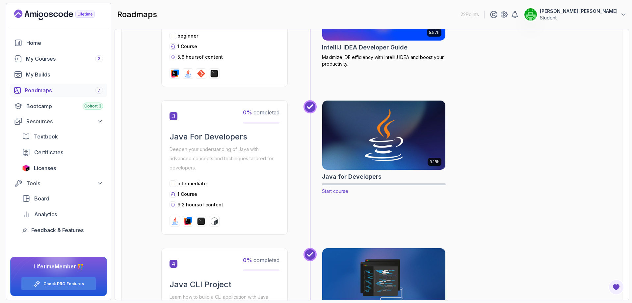
scroll to position [296, 0]
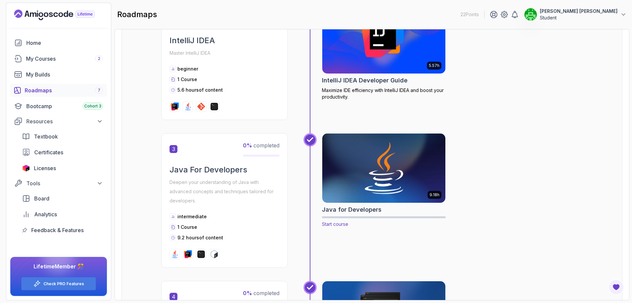
click at [316, 159] on img at bounding box center [383, 168] width 129 height 72
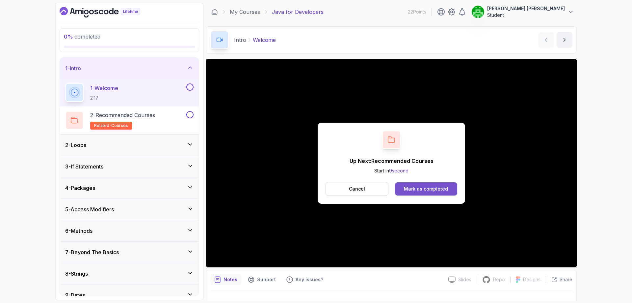
click at [316, 193] on button "Mark as completed" at bounding box center [426, 188] width 62 height 13
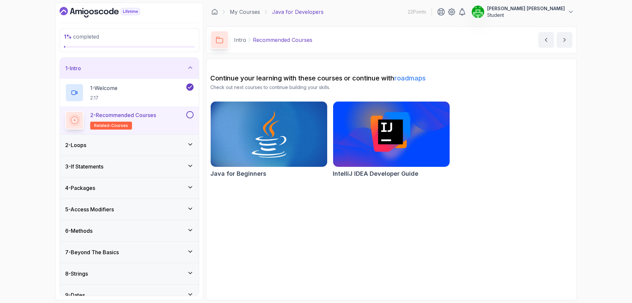
click at [189, 116] on button at bounding box center [189, 114] width 7 height 7
click at [177, 148] on div "2 - Loops" at bounding box center [129, 145] width 128 height 8
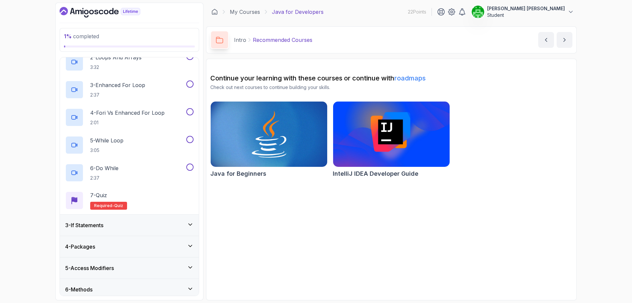
scroll to position [132, 0]
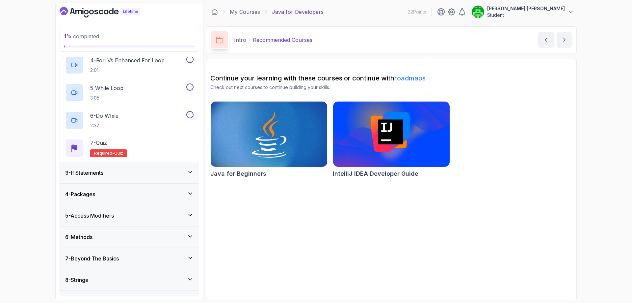
click at [146, 173] on div "3 - If Statements" at bounding box center [129, 173] width 128 height 8
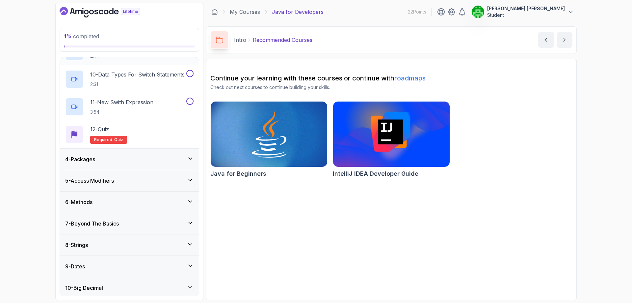
scroll to position [318, 0]
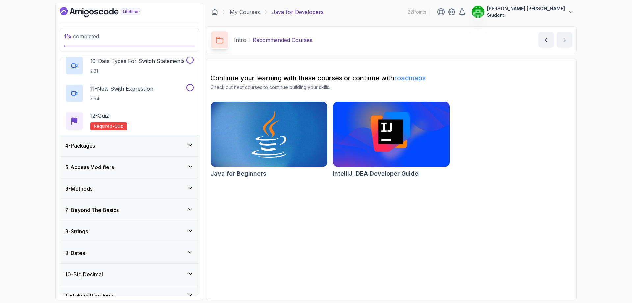
click at [153, 141] on div "4 - Packages" at bounding box center [129, 145] width 139 height 21
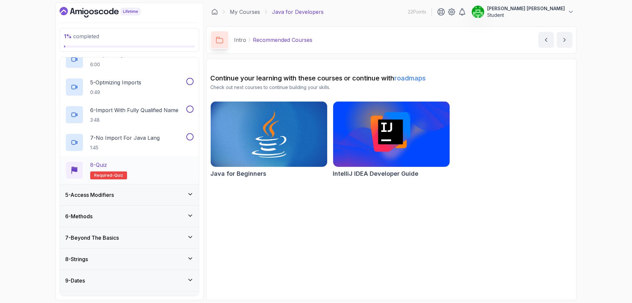
scroll to position [230, 0]
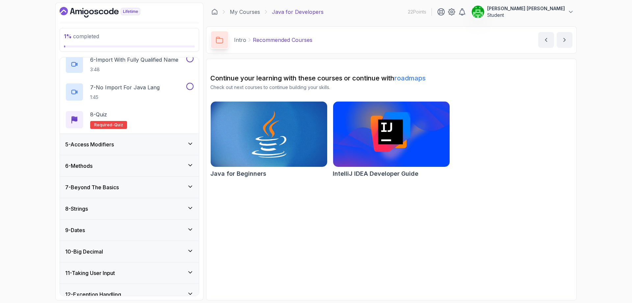
click at [137, 146] on div "5 - Access Modifiers" at bounding box center [129, 144] width 128 height 8
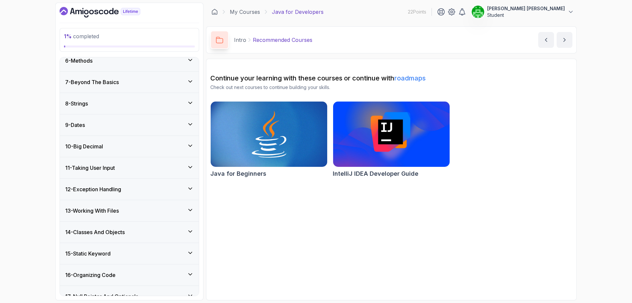
scroll to position [389, 0]
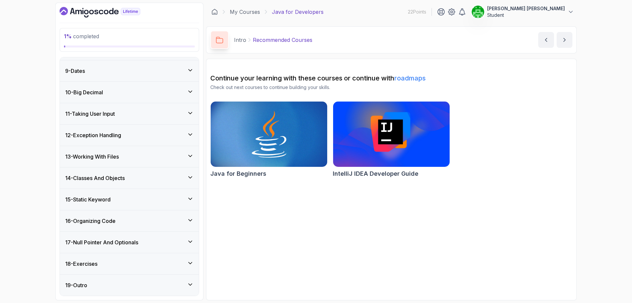
click at [148, 178] on div "14 - Classes And Objects" at bounding box center [129, 178] width 128 height 8
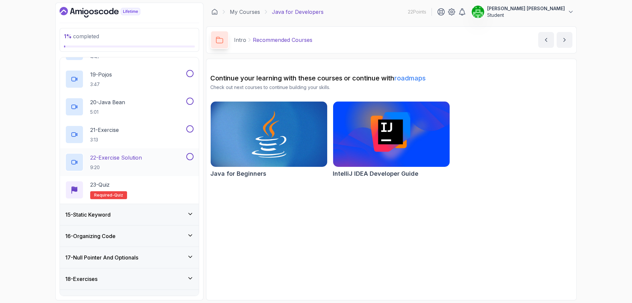
scroll to position [804, 0]
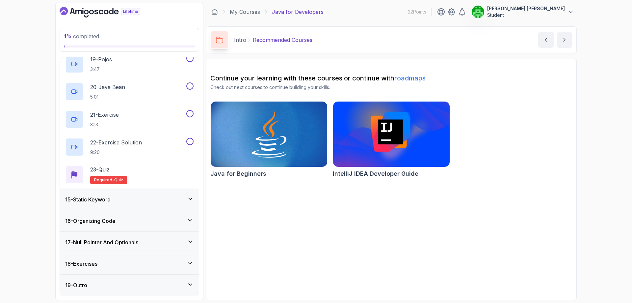
click at [110, 285] on div "19 - Outro" at bounding box center [129, 285] width 128 height 8
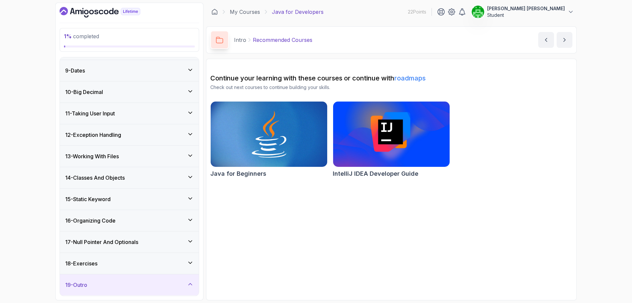
scroll to position [251, 0]
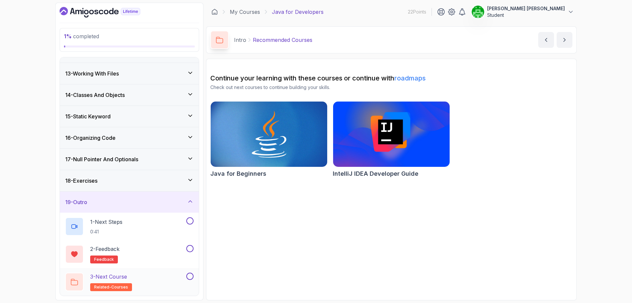
click at [132, 276] on div "3 - Next Course related-courses" at bounding box center [125, 281] width 120 height 18
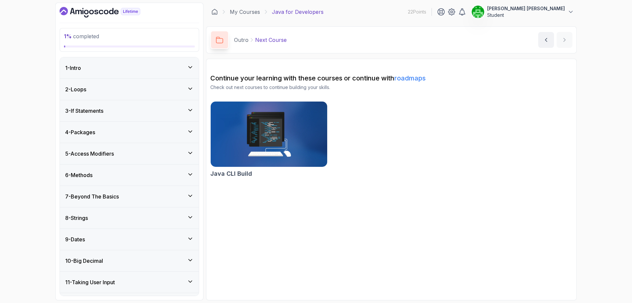
click at [316, 126] on div "Java CLI Build" at bounding box center [391, 140] width 362 height 79
click at [255, 139] on img at bounding box center [269, 134] width 122 height 68
click at [238, 13] on link "My Courses" at bounding box center [245, 12] width 30 height 8
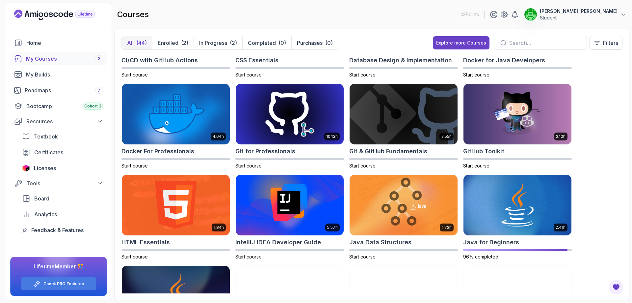
scroll to position [198, 0]
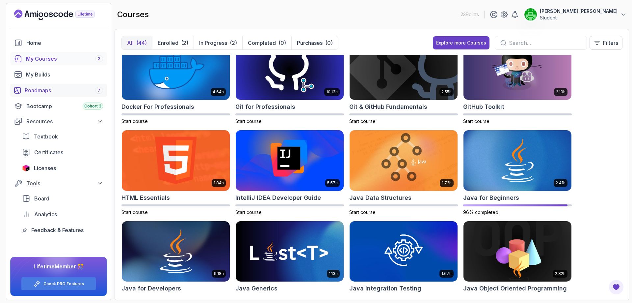
click at [80, 87] on div "Roadmaps 7" at bounding box center [64, 90] width 78 height 8
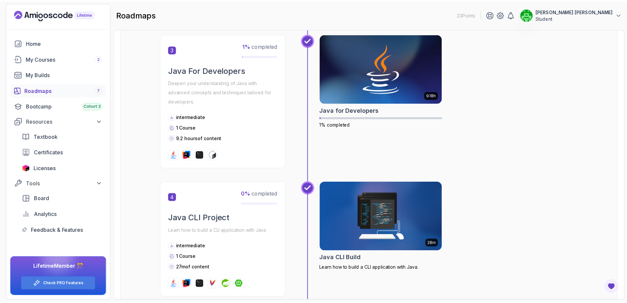
scroll to position [494, 0]
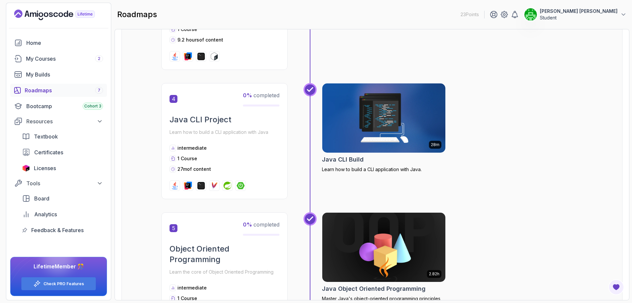
click at [316, 124] on img at bounding box center [383, 118] width 129 height 72
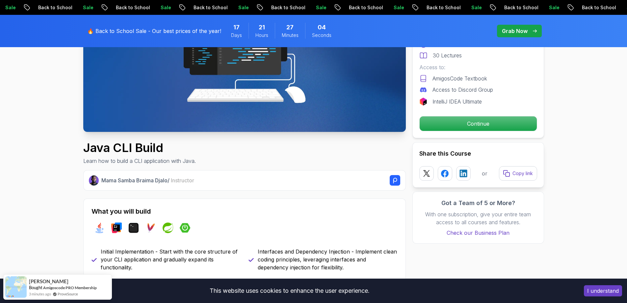
scroll to position [198, 0]
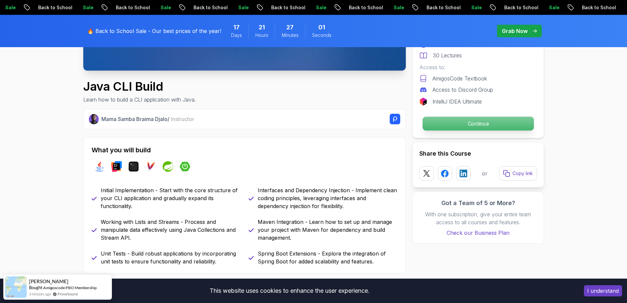
click at [316, 118] on p "Continue" at bounding box center [477, 124] width 111 height 14
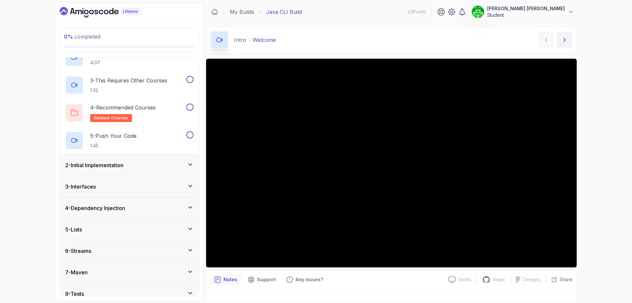
scroll to position [15, 0]
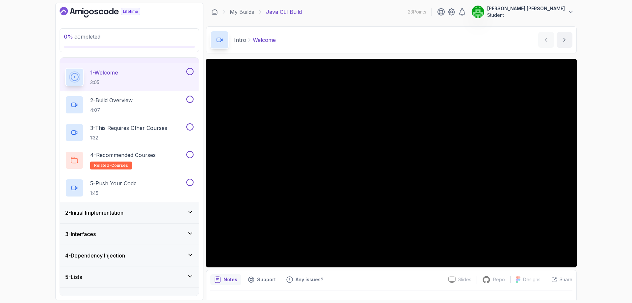
click at [173, 214] on div "2 - Initial Implementation" at bounding box center [129, 212] width 128 height 8
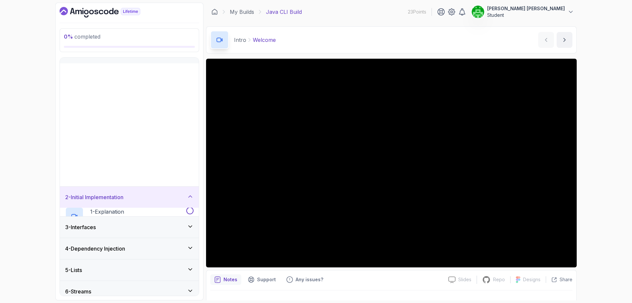
scroll to position [0, 0]
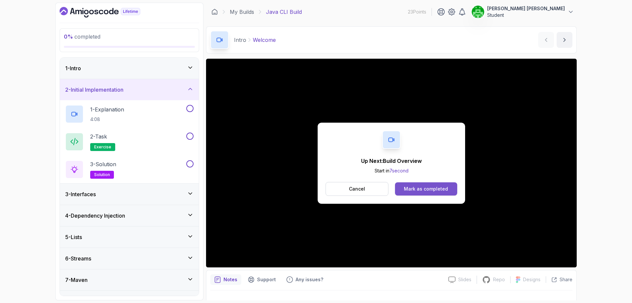
click at [316, 191] on div "Mark as completed" at bounding box center [426, 188] width 44 height 7
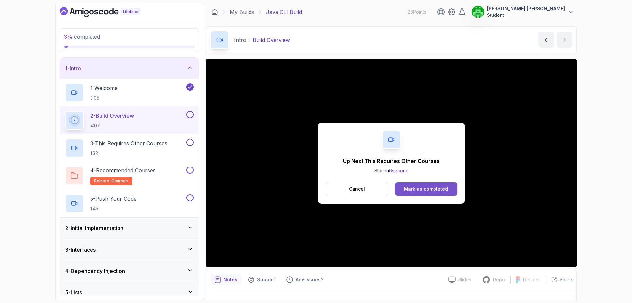
click at [316, 190] on div "Mark as completed" at bounding box center [426, 188] width 44 height 7
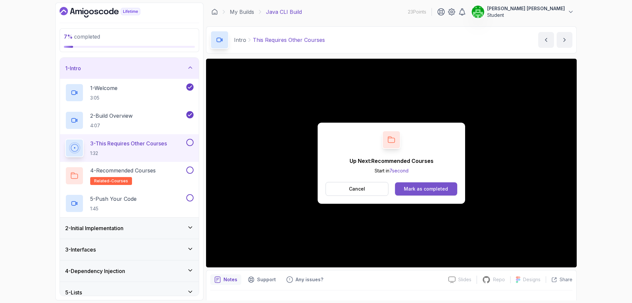
click at [316, 189] on div "Mark as completed" at bounding box center [426, 188] width 44 height 7
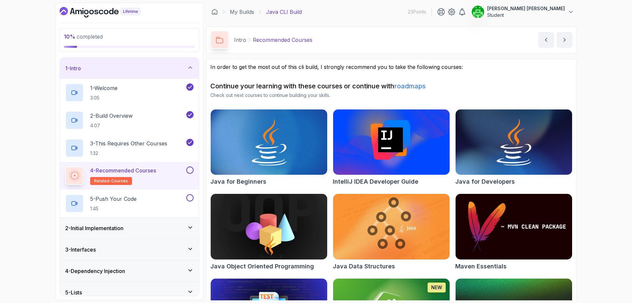
click at [189, 171] on button at bounding box center [189, 169] width 7 height 7
click at [176, 201] on div "5 - Push Your Code 1:45" at bounding box center [125, 203] width 120 height 18
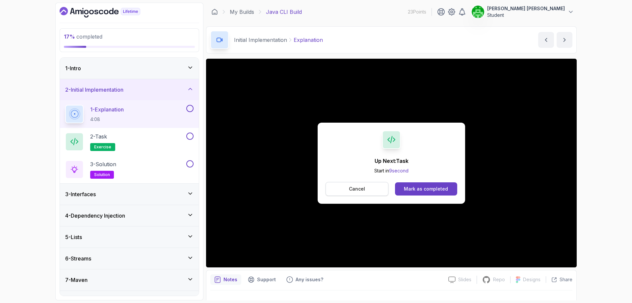
click at [316, 192] on button "Cancel" at bounding box center [357, 189] width 63 height 14
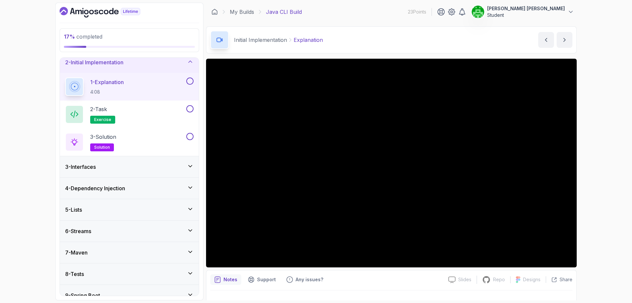
scroll to position [59, 0]
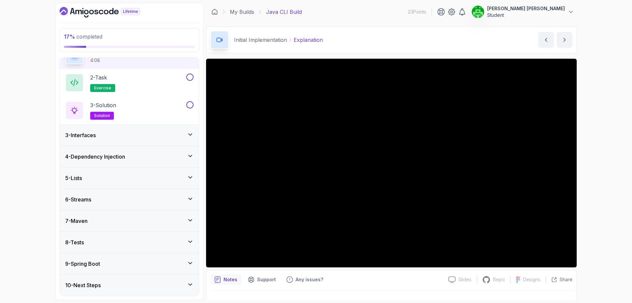
click at [168, 136] on div "3 - Interfaces" at bounding box center [129, 135] width 128 height 8
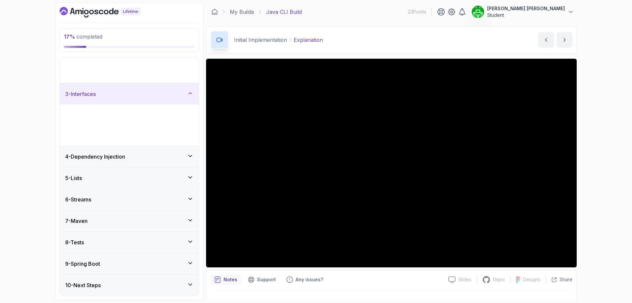
scroll to position [0, 0]
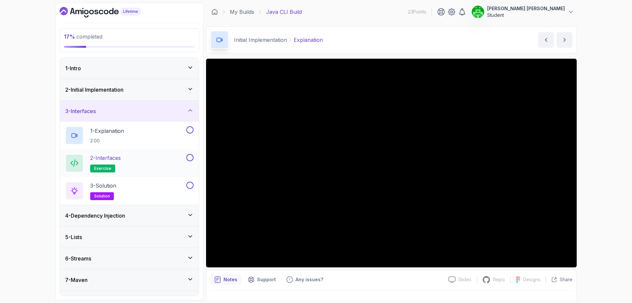
click at [128, 156] on div "2 - Interfaces exercise" at bounding box center [125, 163] width 120 height 18
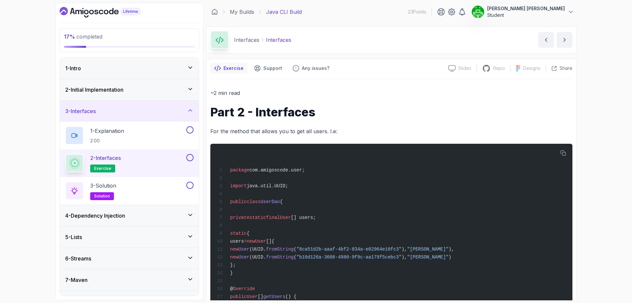
click at [120, 89] on h3 "2 - Initial Implementation" at bounding box center [94, 90] width 58 height 8
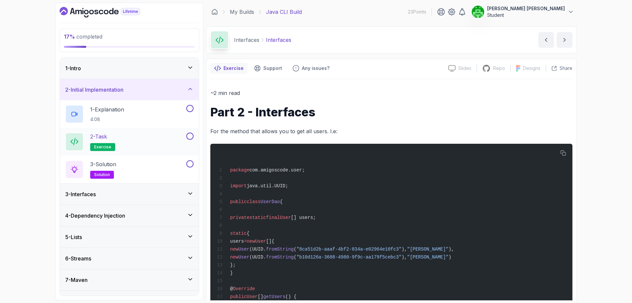
click at [134, 139] on div "2 - Task exercise" at bounding box center [125, 141] width 120 height 18
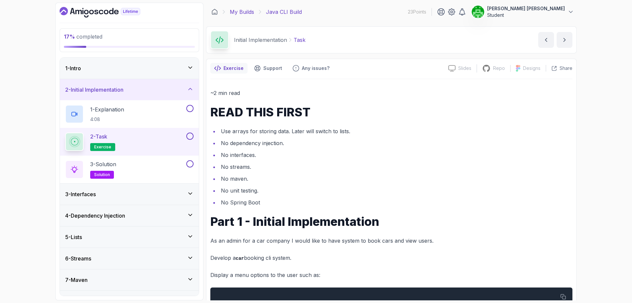
click at [241, 13] on link "My Builds" at bounding box center [242, 12] width 24 height 8
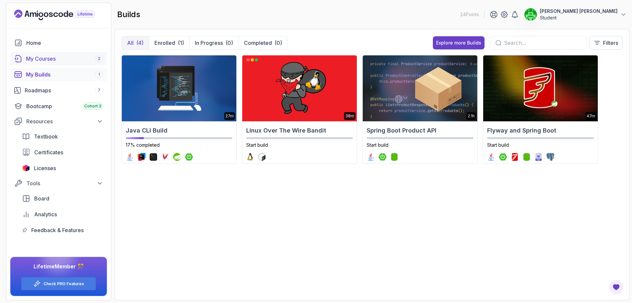
click at [57, 58] on div "My Courses 2" at bounding box center [64, 59] width 77 height 8
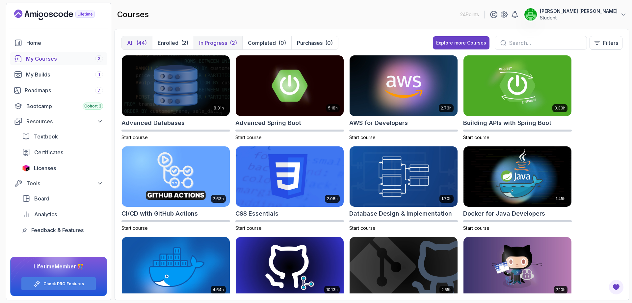
click at [222, 41] on p "In Progress" at bounding box center [213, 43] width 28 height 8
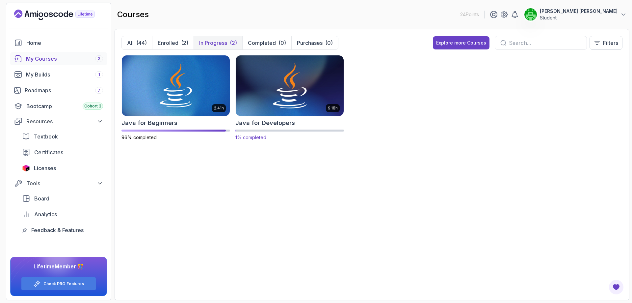
click at [293, 88] on img at bounding box center [289, 86] width 113 height 64
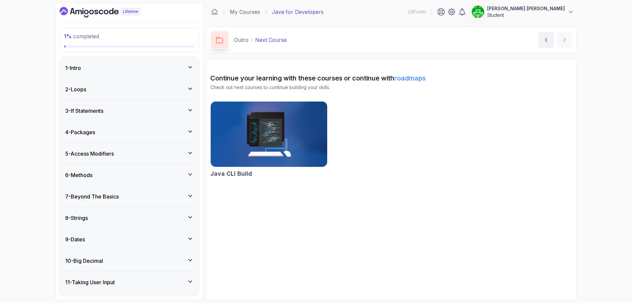
click at [114, 67] on div "1 - Intro" at bounding box center [129, 68] width 128 height 8
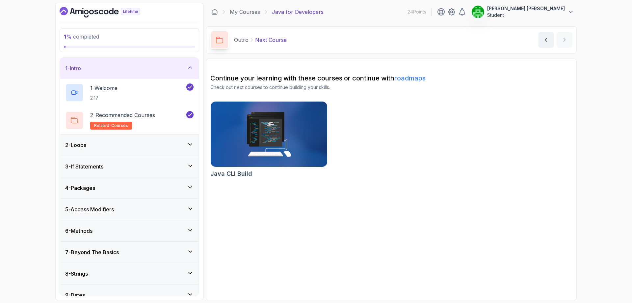
click at [168, 146] on div "2 - Loops" at bounding box center [129, 145] width 128 height 8
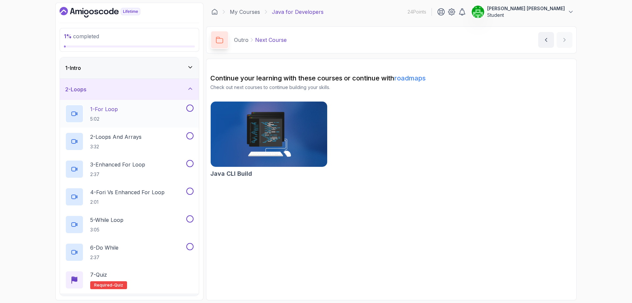
click at [155, 113] on div "1 - For Loop 5:02" at bounding box center [125, 113] width 120 height 18
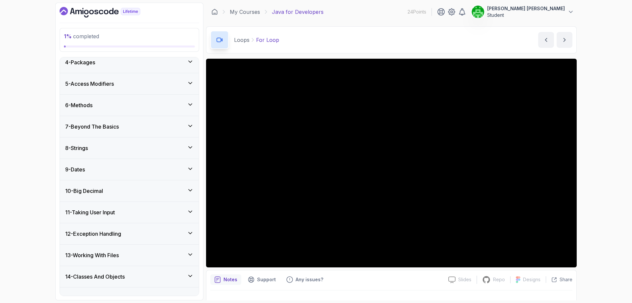
scroll to position [362, 0]
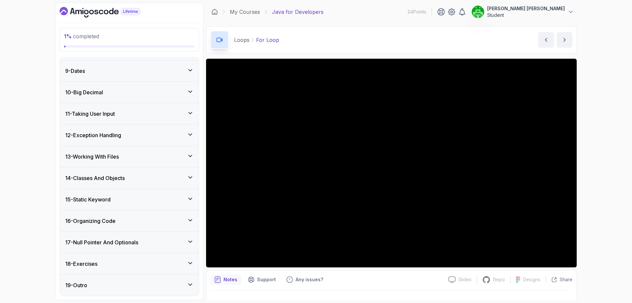
click at [152, 218] on div "16 - Organizing Code" at bounding box center [129, 221] width 128 height 8
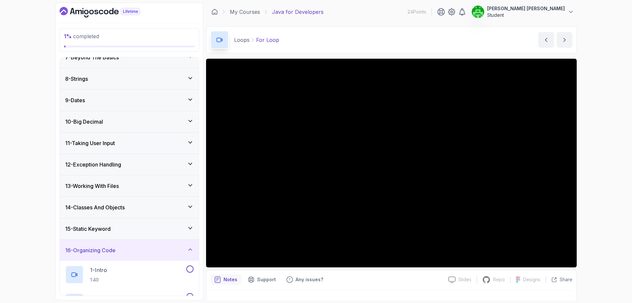
scroll to position [102, 0]
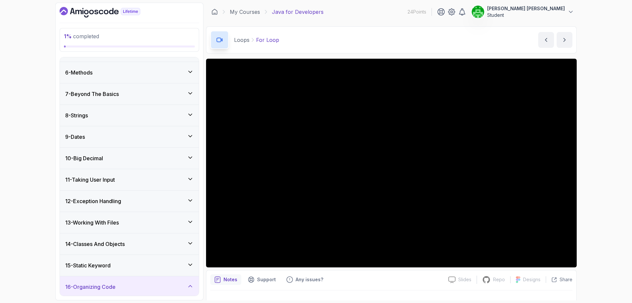
click at [153, 141] on div "9 - Dates" at bounding box center [129, 136] width 139 height 21
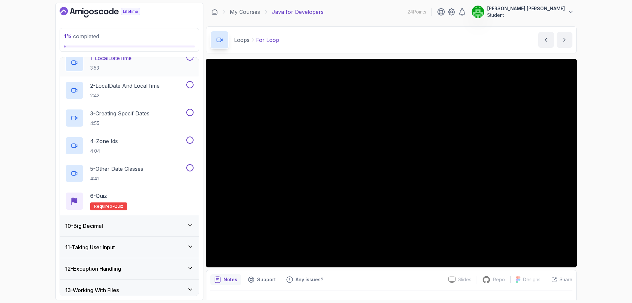
scroll to position [201, 0]
click at [164, 221] on div "10 - Big Decimal" at bounding box center [129, 225] width 139 height 21
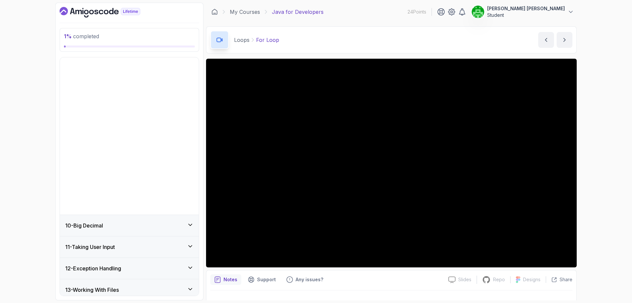
scroll to position [169, 0]
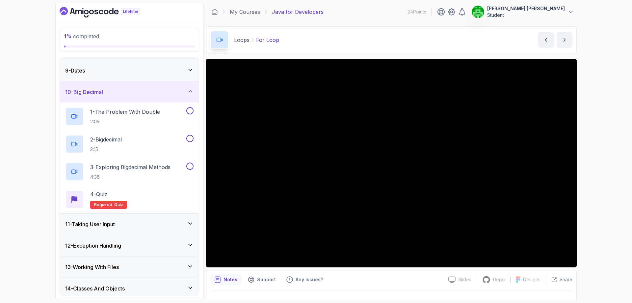
click at [164, 224] on div "11 - Taking User Input" at bounding box center [129, 224] width 128 height 8
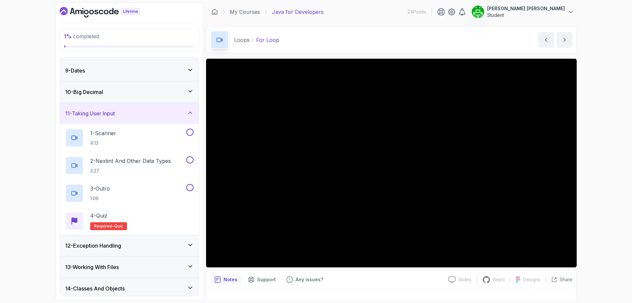
click at [153, 251] on div "12 - Exception Handling" at bounding box center [129, 245] width 139 height 21
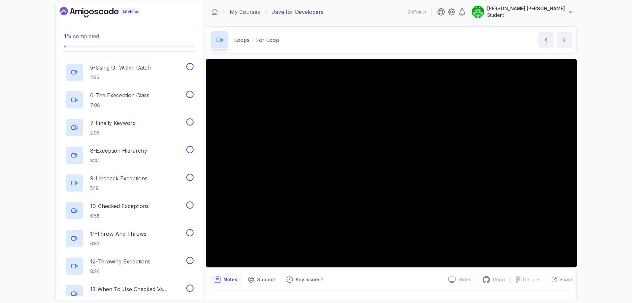
scroll to position [498, 0]
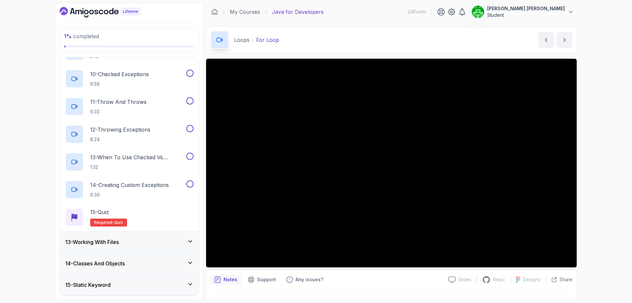
click at [174, 240] on div "13 - Working With Files" at bounding box center [129, 242] width 128 height 8
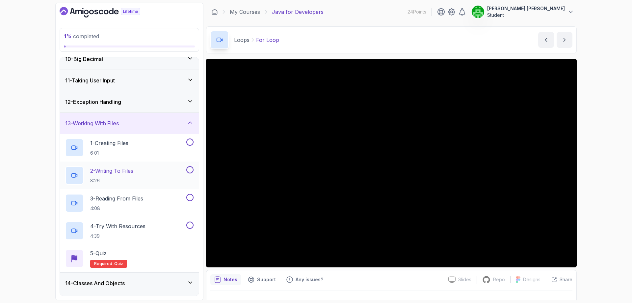
scroll to position [300, 0]
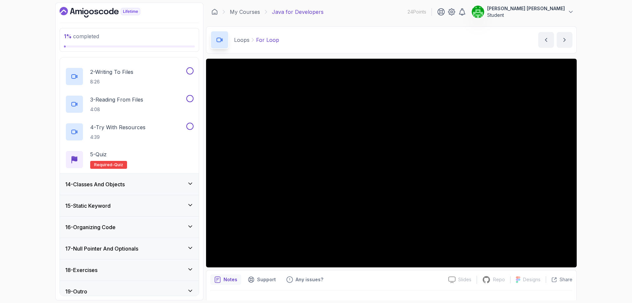
click at [135, 185] on div "14 - Classes And Objects" at bounding box center [129, 184] width 128 height 8
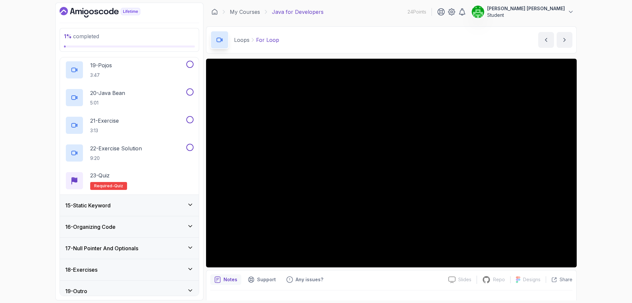
scroll to position [804, 0]
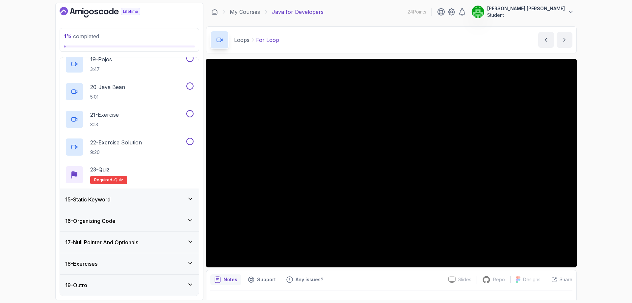
click at [146, 199] on div "15 - Static Keyword" at bounding box center [129, 199] width 128 height 8
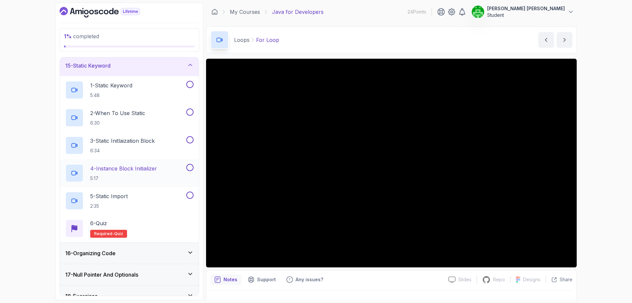
scroll to position [334, 0]
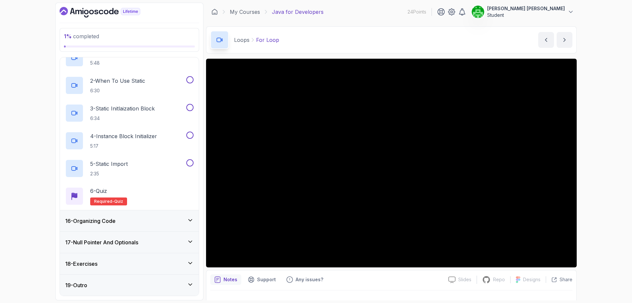
click at [161, 220] on div "16 - Organizing Code" at bounding box center [129, 221] width 128 height 8
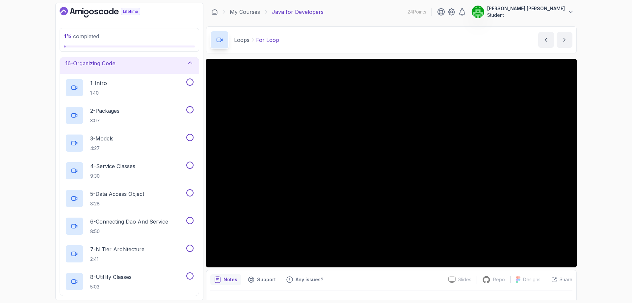
scroll to position [399, 0]
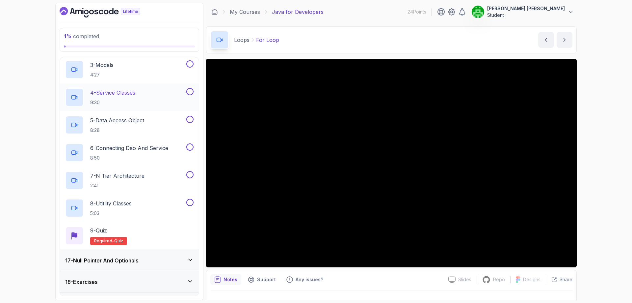
click at [127, 94] on p "4 - Service Classes" at bounding box center [112, 93] width 45 height 8
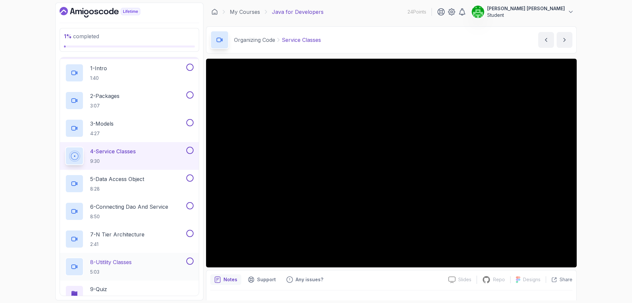
scroll to position [333, 0]
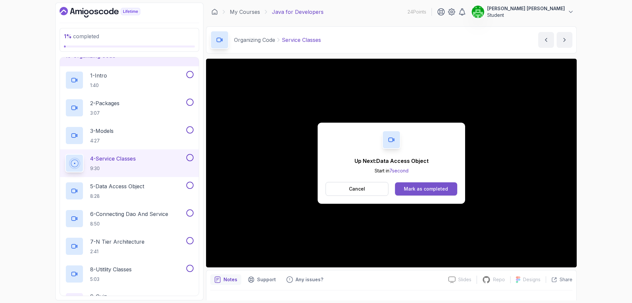
click at [316, 188] on div "Mark as completed" at bounding box center [426, 188] width 44 height 7
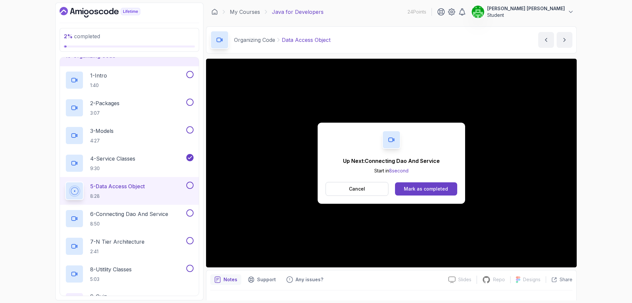
click at [316, 189] on div "Mark as completed" at bounding box center [426, 188] width 44 height 7
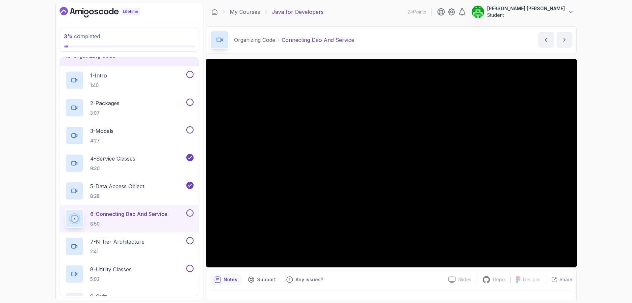
click at [316, 30] on div "3 % completed 1 - Intro 2 - Loops 3 - If Statements 4 - Packages 5 - Access Mod…" at bounding box center [316, 151] width 632 height 303
